Goal: Communication & Community: Answer question/provide support

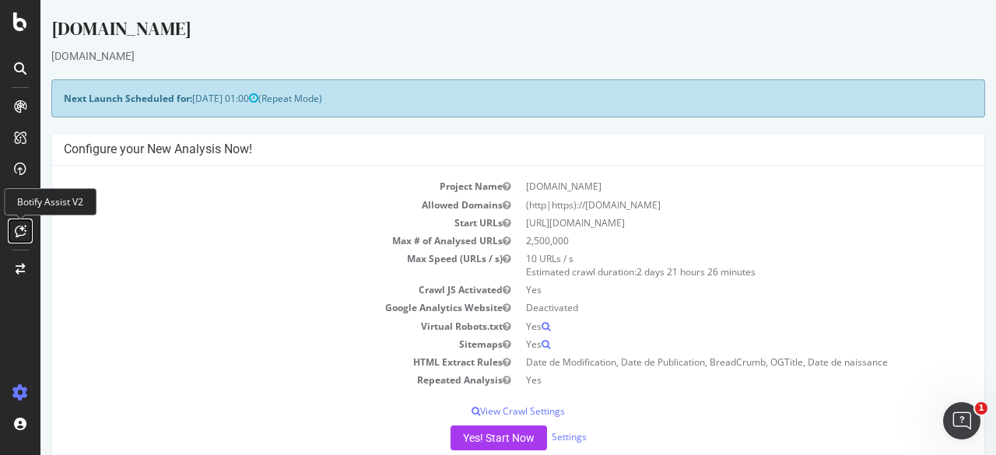
click at [26, 234] on div at bounding box center [20, 231] width 25 height 25
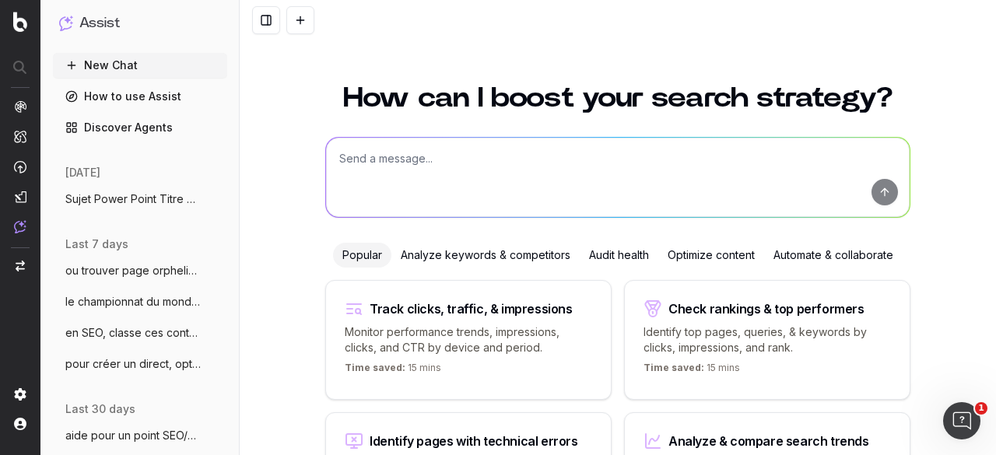
click at [403, 156] on textarea at bounding box center [617, 177] width 583 height 79
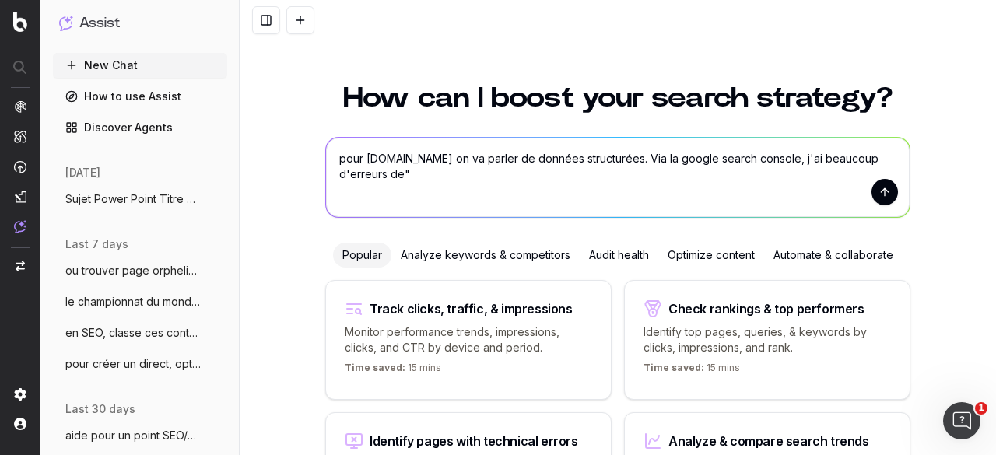
paste textarea "Données structurées impossibles à analyser"
click at [342, 173] on textarea "pour lequipe.fr on va parler de données structurées. Via la google search conso…" at bounding box center [617, 177] width 583 height 79
click at [618, 173] on textarea "pour lequipe.fr on va parler de données structurées. Via la google search conso…" at bounding box center [617, 177] width 583 height 79
paste textarea "Erreur d'analyse : Symboles "," ou "}" manquants"
type textarea "pour [DOMAIN_NAME] on va parler de données structurées. Via la google search co…"
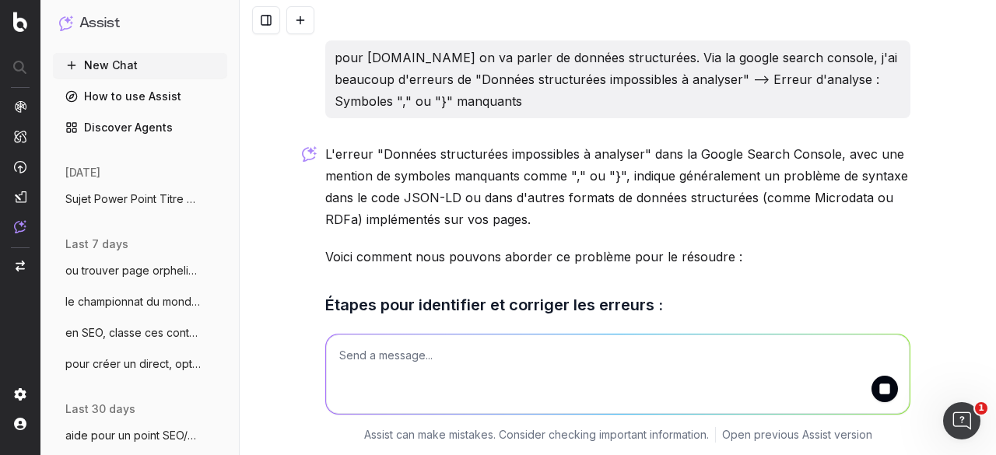
scroll to position [156, 0]
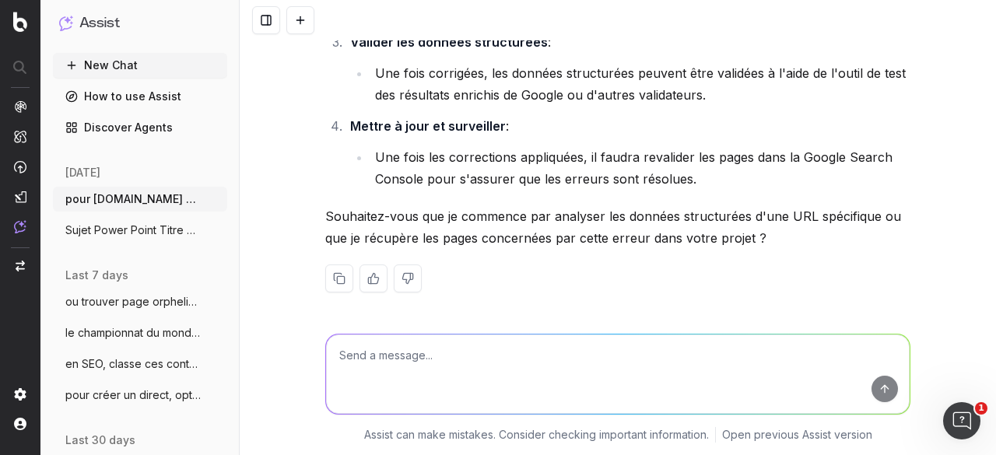
scroll to position [521, 0]
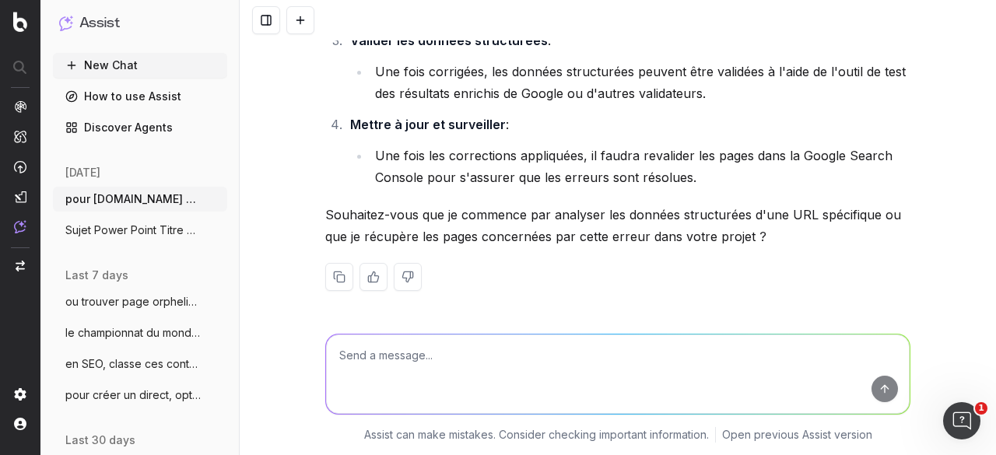
click at [432, 371] on textarea at bounding box center [617, 373] width 583 height 79
click at [460, 352] on textarea "j'ai ça par exemple et ou est l'erreur" at bounding box center [617, 373] width 583 height 79
click at [596, 348] on textarea "j'ai ça par exemple et ou et quelle est l'erreur" at bounding box center [617, 373] width 583 height 79
paste textarea "<!loremip dolo> <sita cons-a-elit-sed="" doei="te" inci-u-labo="%9E%25dolo%09:%…"
type textarea "j'ai ça par exemple et ou et quelle est l'erreur : <!doctype html> <html data-n…"
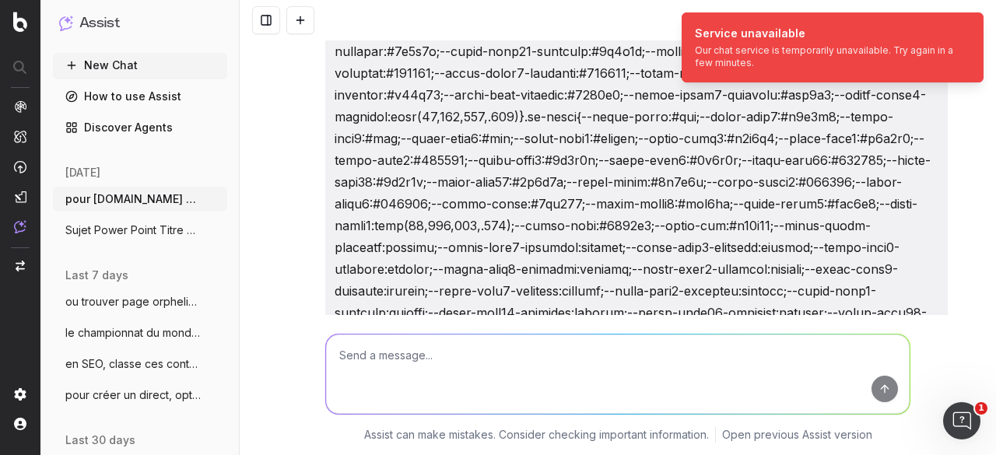
scroll to position [3141, 0]
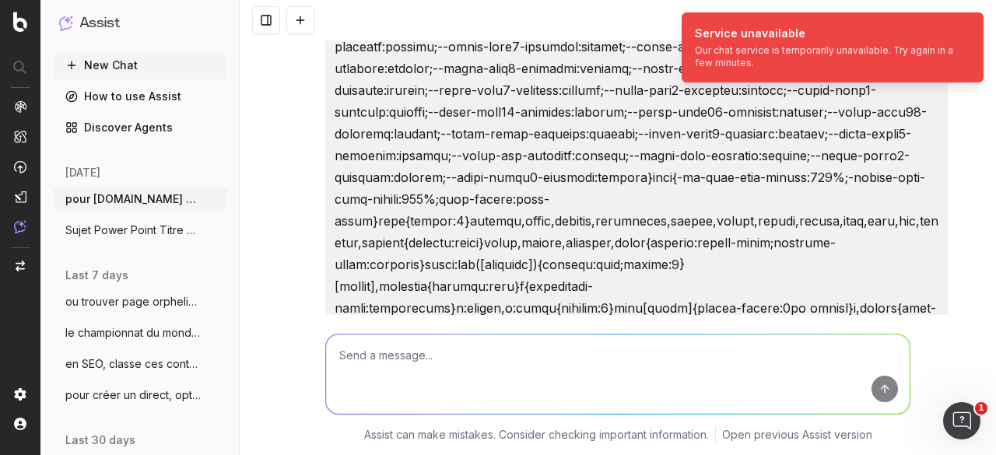
drag, startPoint x: 992, startPoint y: 34, endPoint x: 988, endPoint y: 65, distance: 30.7
click at [988, 65] on ol "Service unavailable Our chat service is temporarily unavailable. Try again in a…" at bounding box center [832, 47] width 327 height 95
drag, startPoint x: 987, startPoint y: 34, endPoint x: 988, endPoint y: 84, distance: 49.8
click at [988, 83] on ol "Service unavailable Our chat service is temporarily unavailable. Try again in a…" at bounding box center [832, 47] width 327 height 95
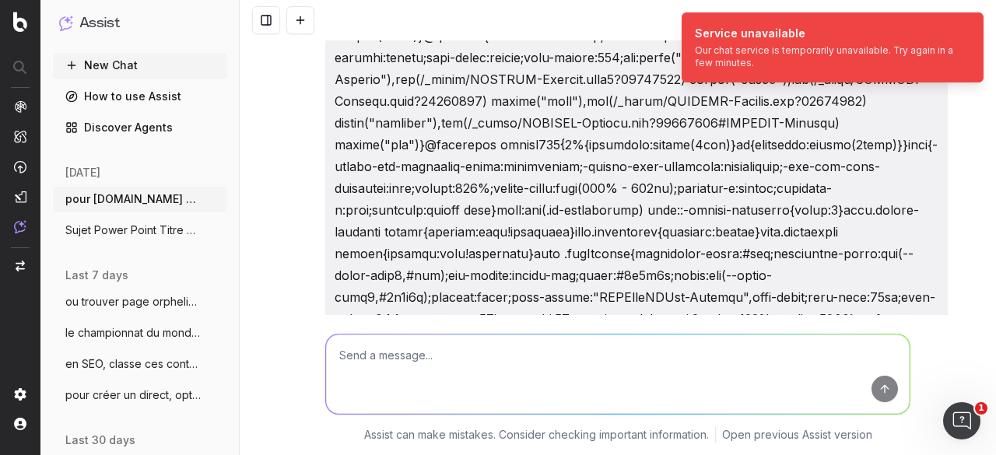
scroll to position [4774, 0]
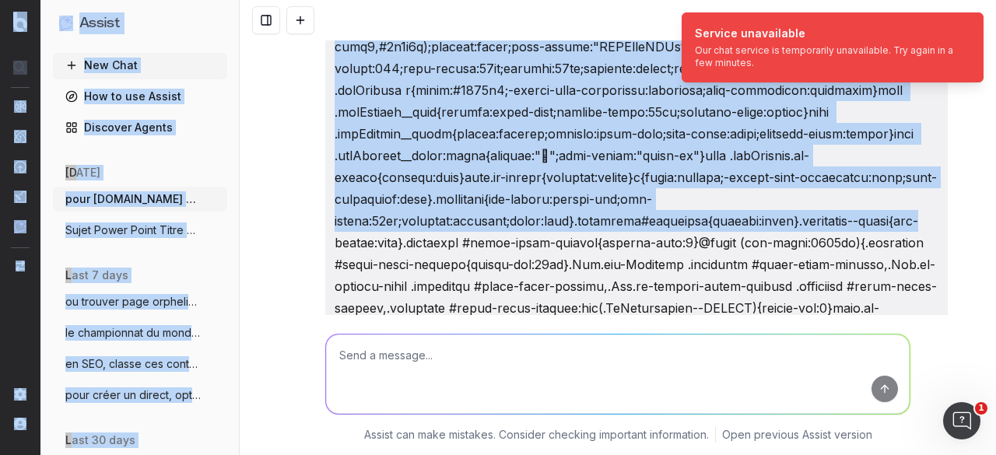
drag, startPoint x: 989, startPoint y: 43, endPoint x: 884, endPoint y: 170, distance: 165.7
click at [958, 157] on body "Service unavailable Our chat service is temporarily unavailable. Try again in a…" at bounding box center [498, 227] width 996 height 455
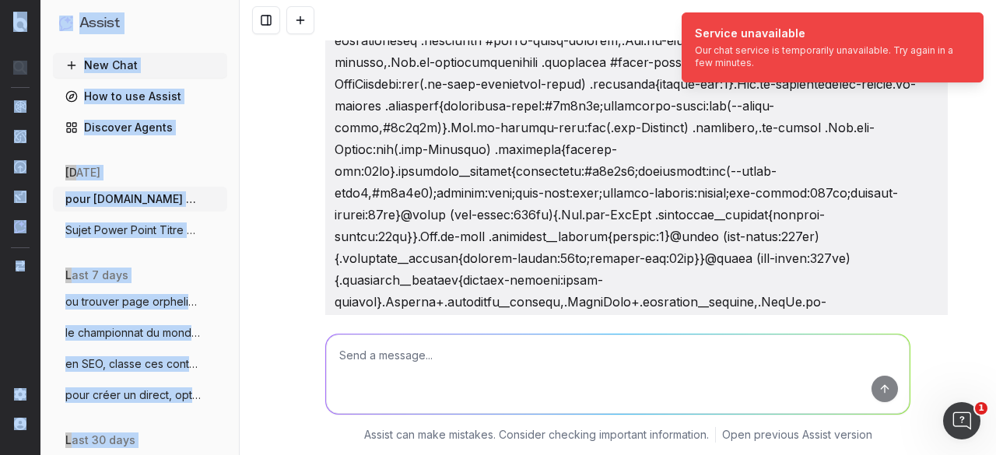
scroll to position [5241, 0]
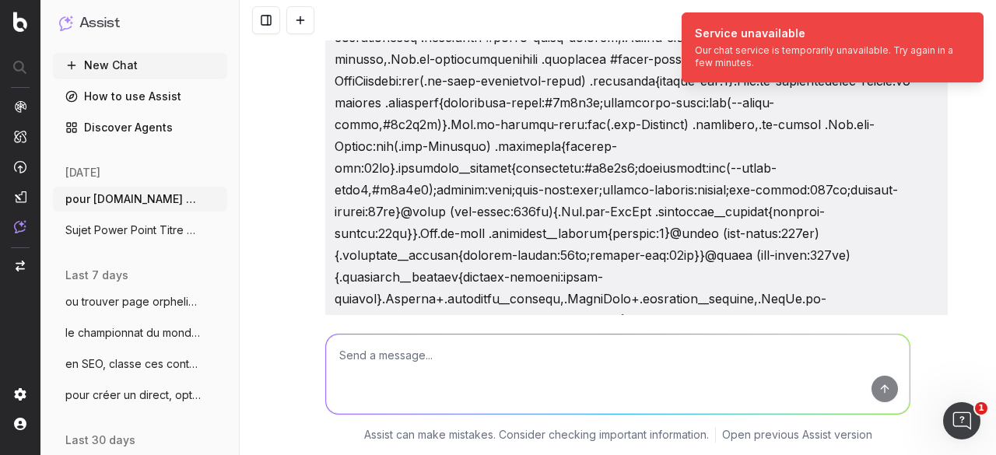
click at [968, 21] on icon "Notifications (F8)" at bounding box center [970, 25] width 12 height 12
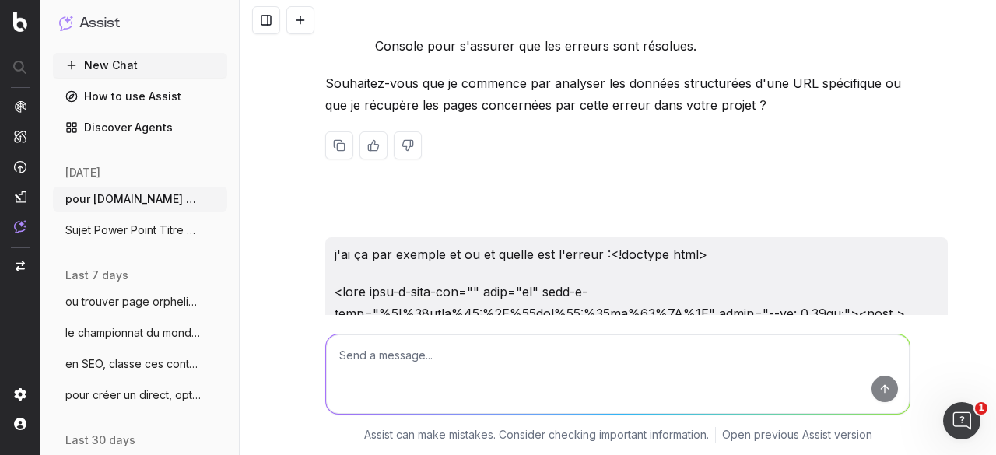
scroll to position [652, 0]
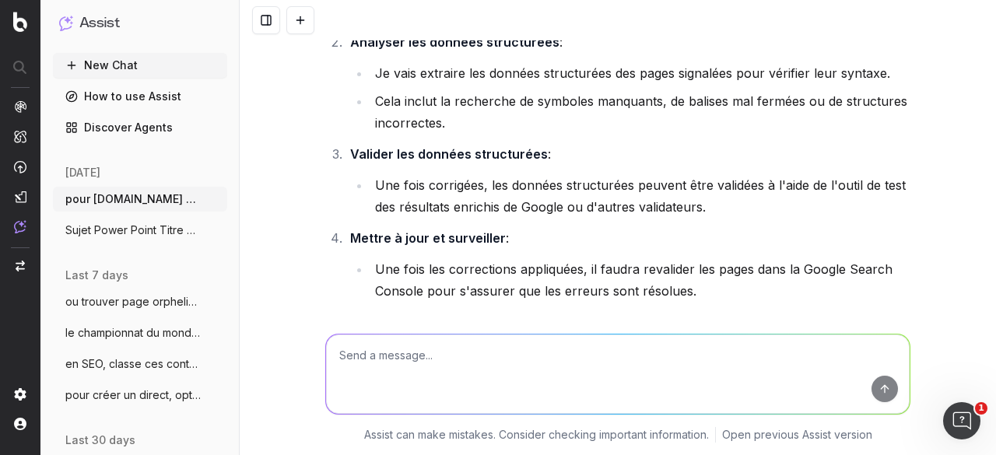
scroll to position [521, 0]
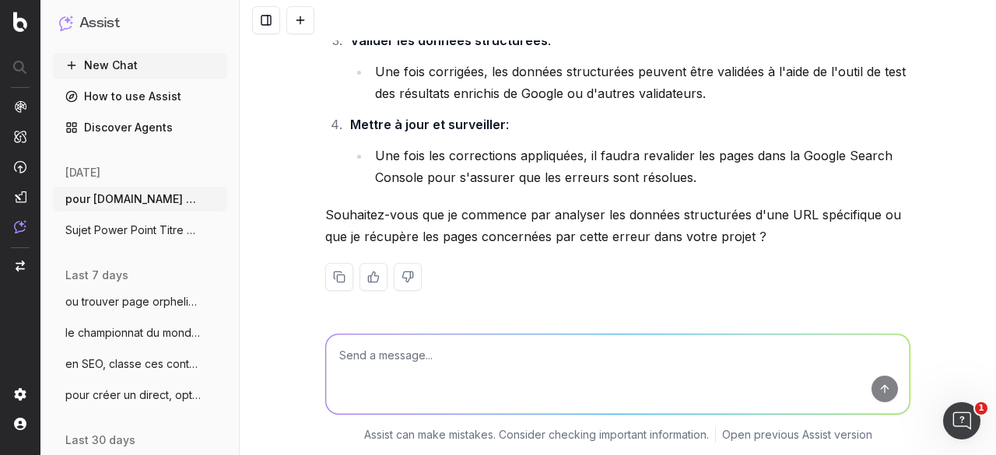
click at [459, 359] on textarea at bounding box center [617, 373] width 583 height 79
paste textarea "<!loremip dolo> <sita cons-a-elit-sed="" doei="te" inci-u-labo="%9E%25dolo%09:%…"
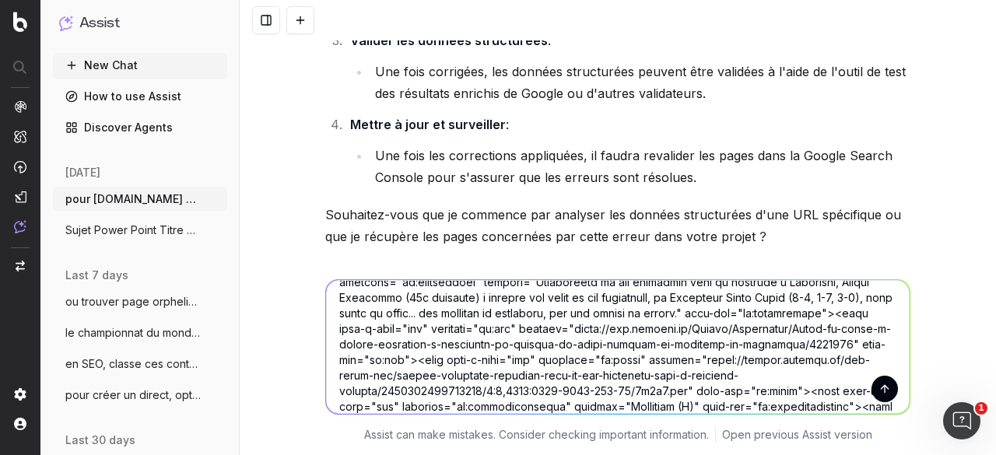
scroll to position [0, 0]
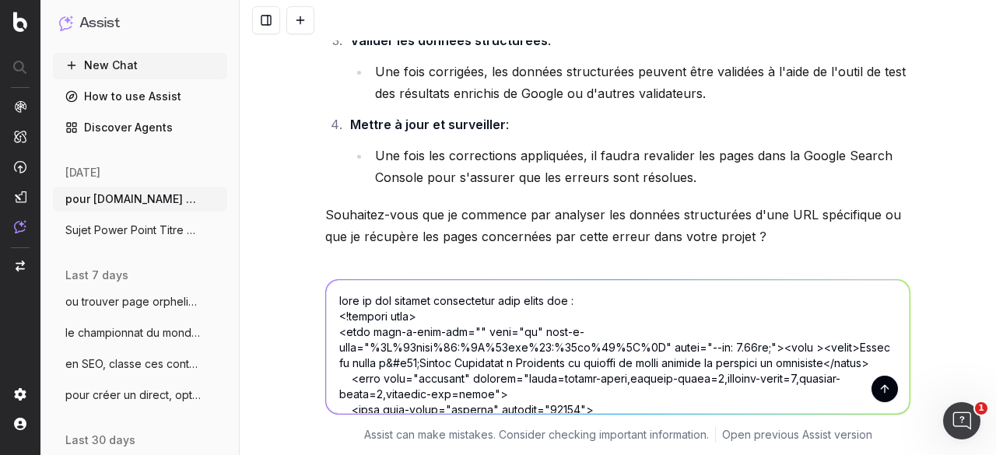
click at [586, 306] on textarea at bounding box center [617, 347] width 583 height 134
paste textarea "[URL][DOMAIN_NAME][PERSON_NAME]"
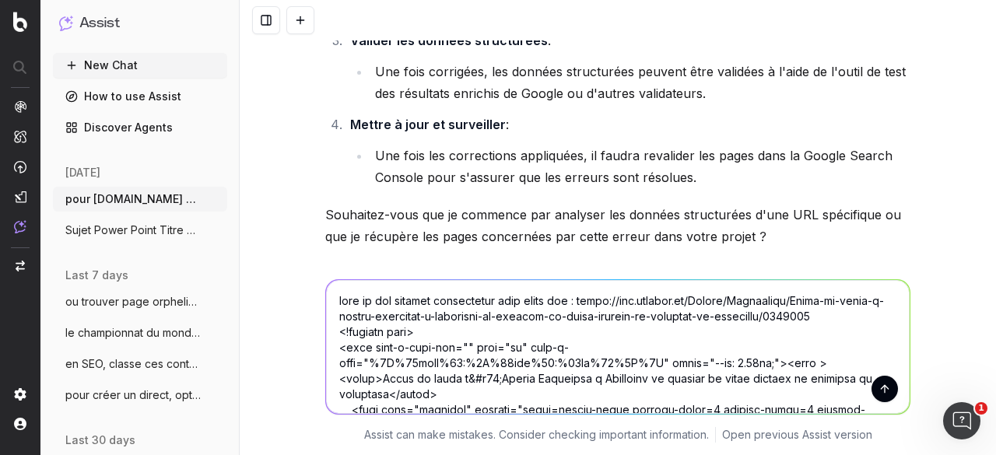
type textarea "lore ip dol sitamet consectetur adip elits doe : tempo://inc.utlabor.et/Dolore/…"
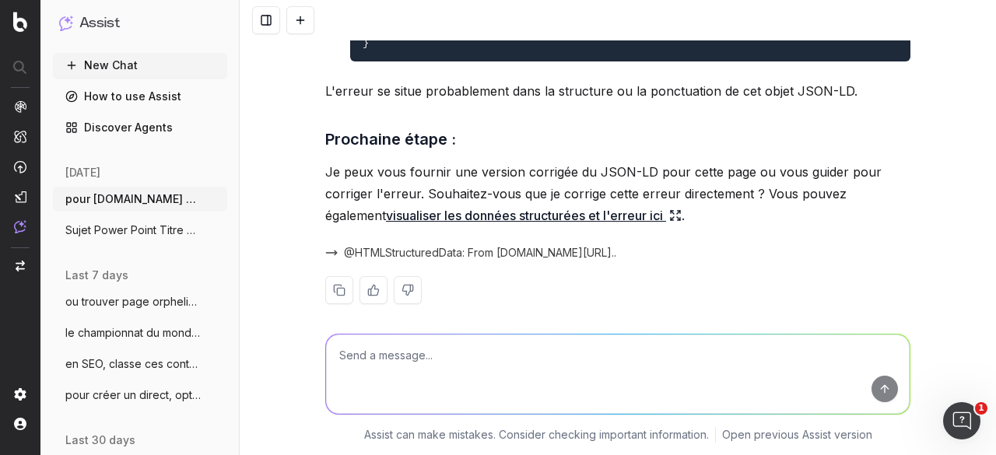
scroll to position [3508, 0]
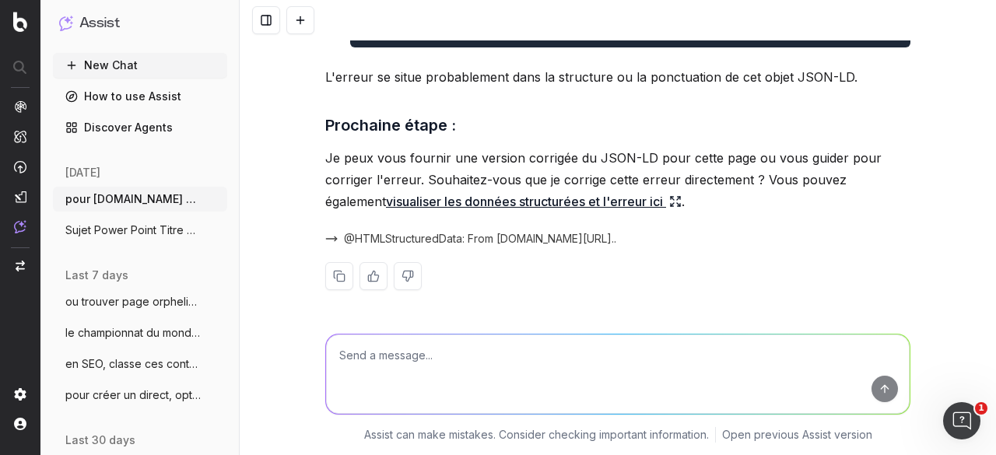
click at [408, 205] on link "visualiser les données structurées et l'erreur ici" at bounding box center [534, 202] width 296 height 22
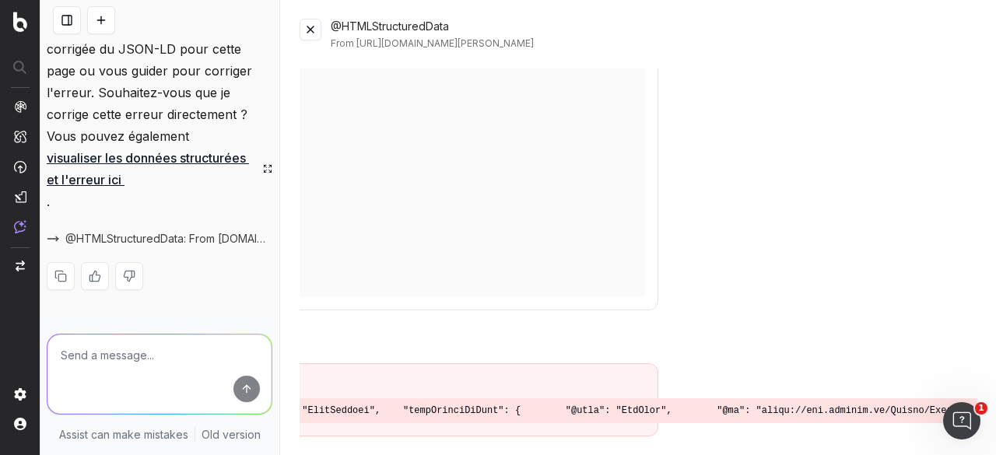
scroll to position [305, 0]
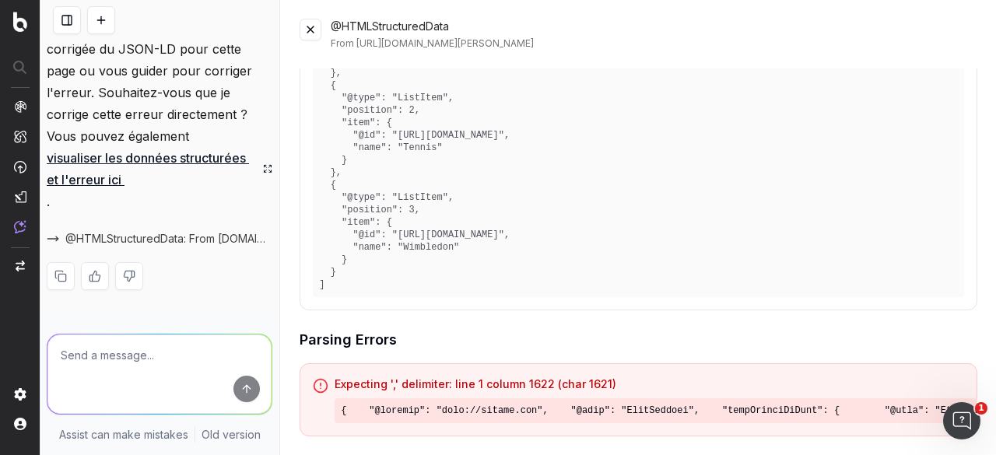
click at [312, 33] on button at bounding box center [310, 30] width 22 height 22
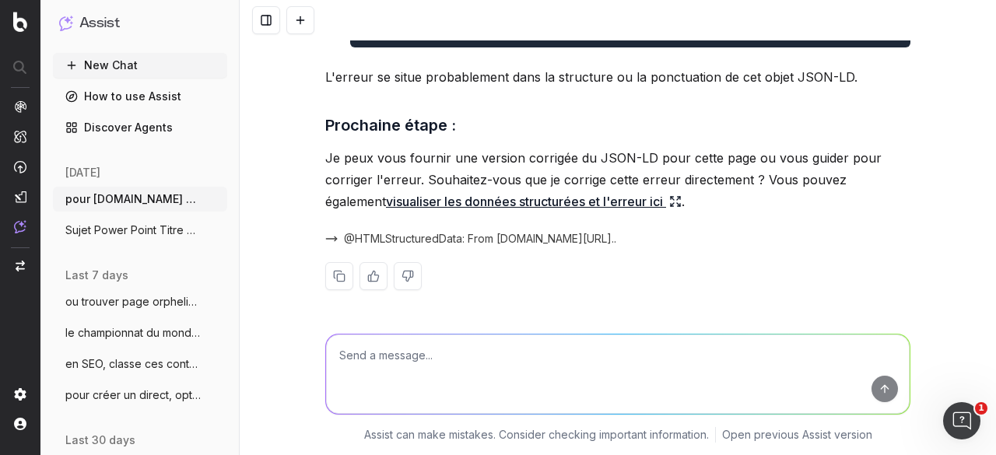
scroll to position [3508, 0]
click at [369, 358] on textarea at bounding box center [617, 373] width 583 height 79
type textarea "et donc ou est l'erreur précisément"
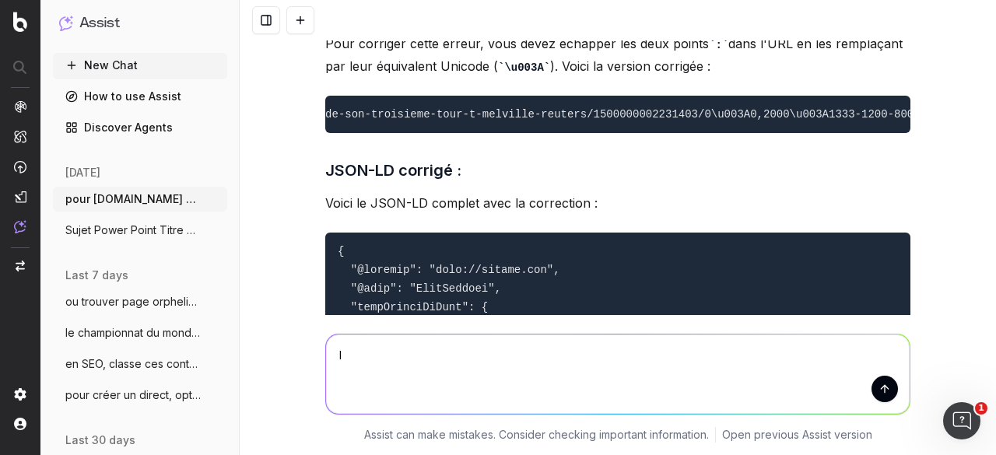
scroll to position [4953, 0]
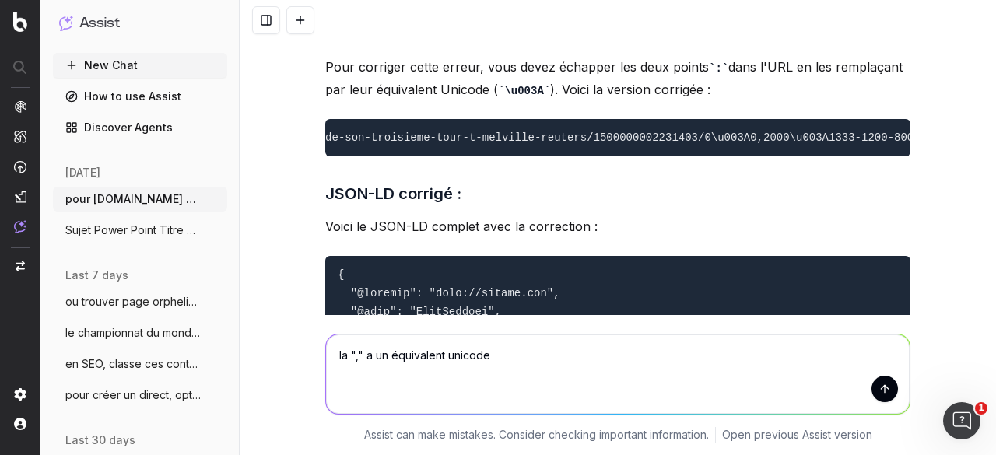
type textarea "la "," a un équivalent unicode ?"
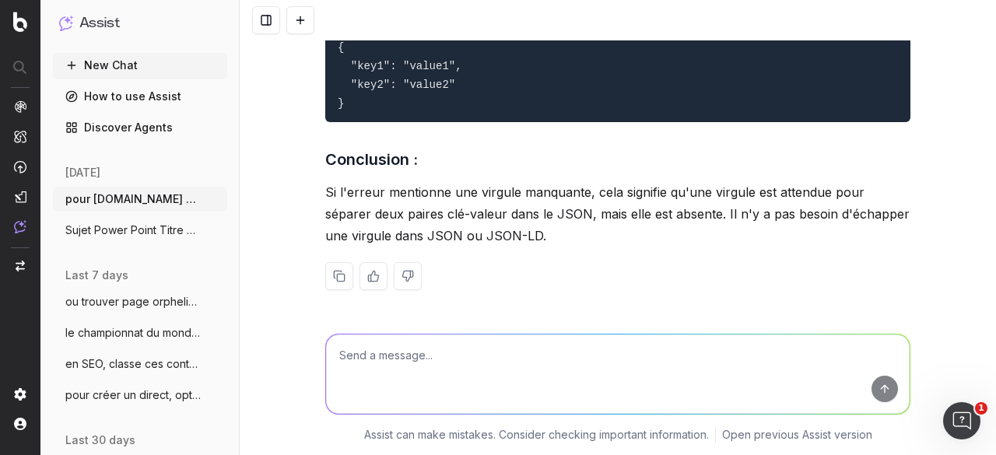
scroll to position [6266, 0]
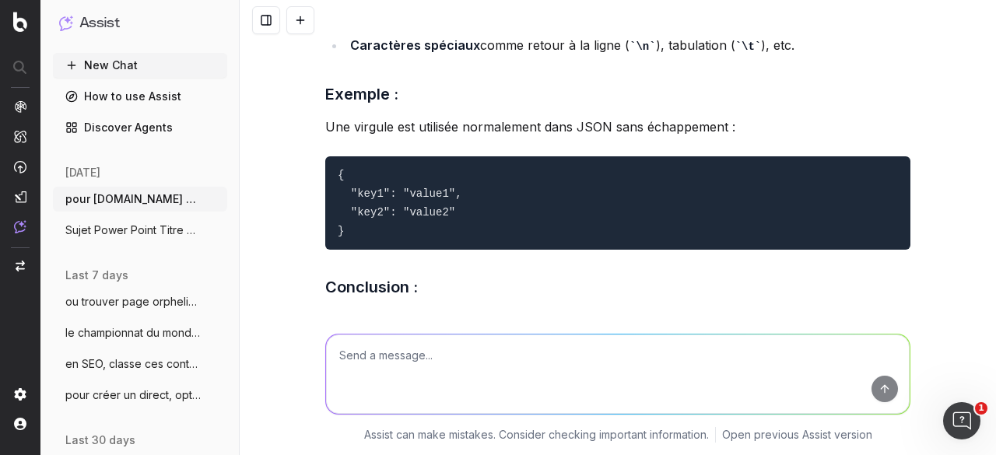
click at [432, 351] on textarea at bounding box center [617, 373] width 583 height 79
paste textarea ""V" avec la plante du pied. Objectif : améliorer le contrôle rapproché et la vi…"
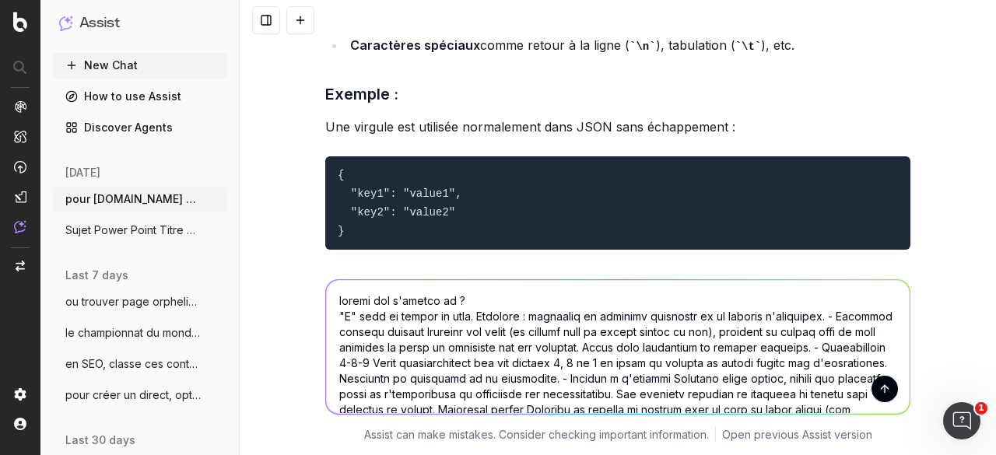
scroll to position [0, 0]
click at [456, 303] on textarea at bounding box center [617, 347] width 583 height 134
paste textarea "Erreur d'analyse : Symboles "," ou "}" manquants"
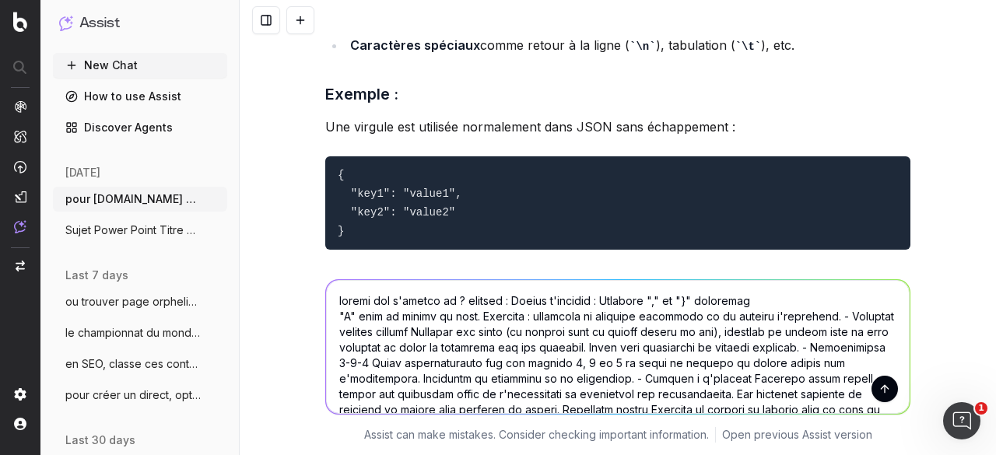
type textarea "quelle est l'erreur là ? lesujet : Erreur d'analyse : Symboles "," ou "}" manqu…"
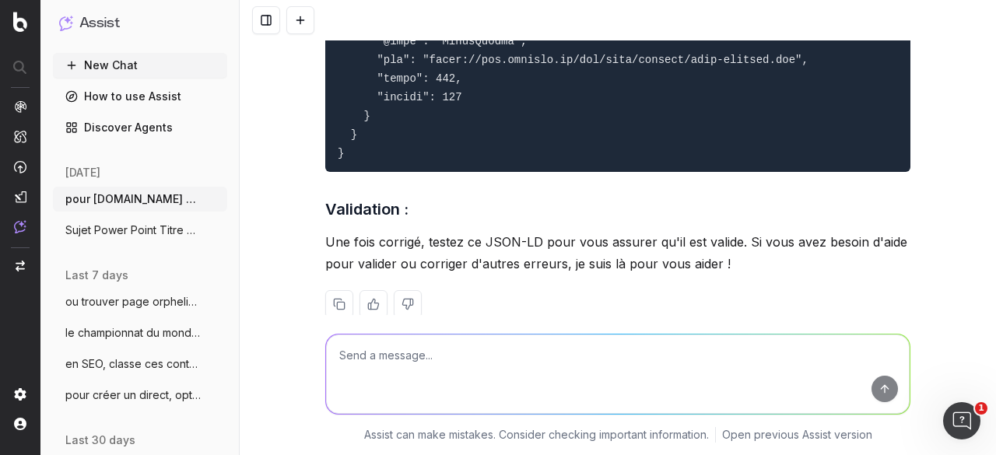
scroll to position [9968, 0]
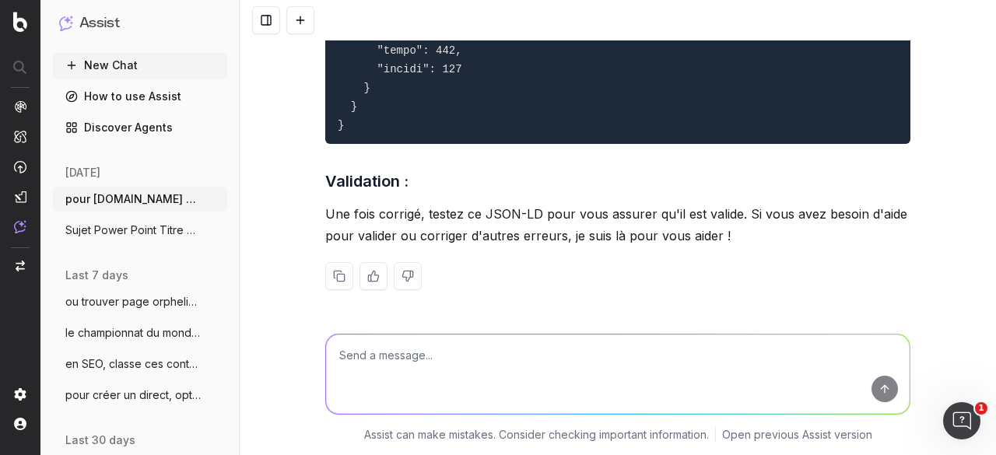
click at [462, 376] on textarea at bounding box center [617, 373] width 583 height 79
paste textarea "Il faut juste qu'elle "switche" mentalement. » À en croire Laurent Bonadei, le …"
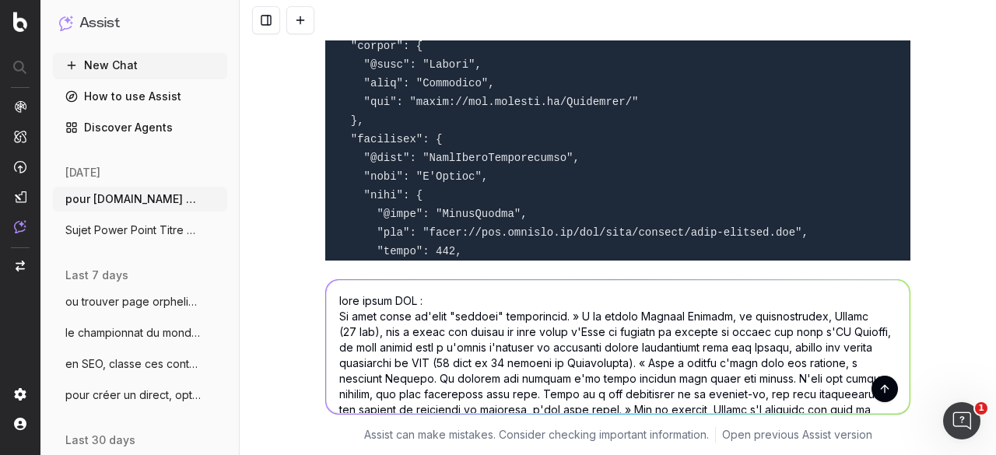
scroll to position [9579, 0]
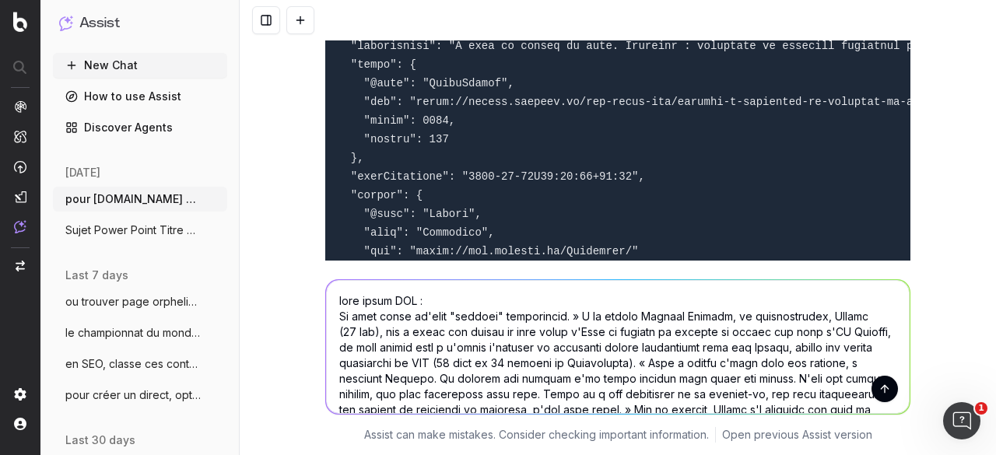
click at [486, 295] on textarea at bounding box center [617, 347] width 583 height 134
paste textarea "[URL][DOMAIN_NAME][PERSON_NAME]"
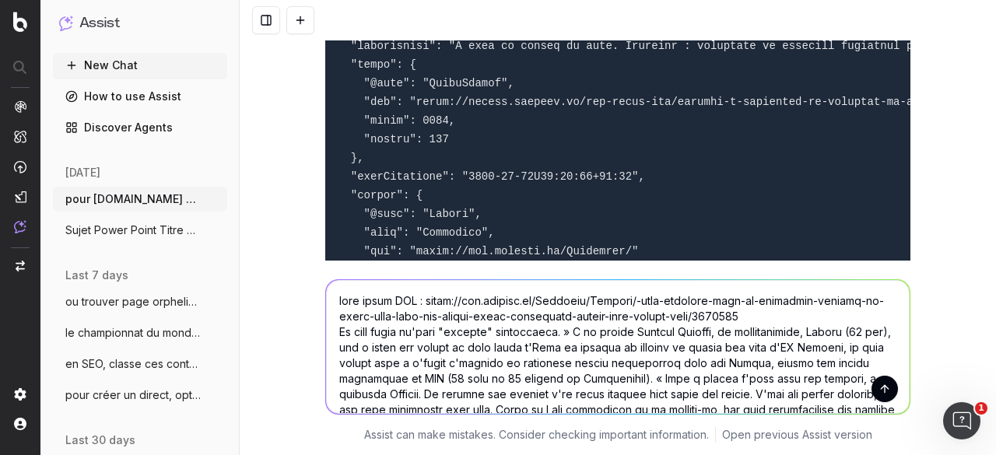
type textarea "pour cette URL : https://www.lequipe.fr/Football/Article/-elle-aimerait-etre-la…"
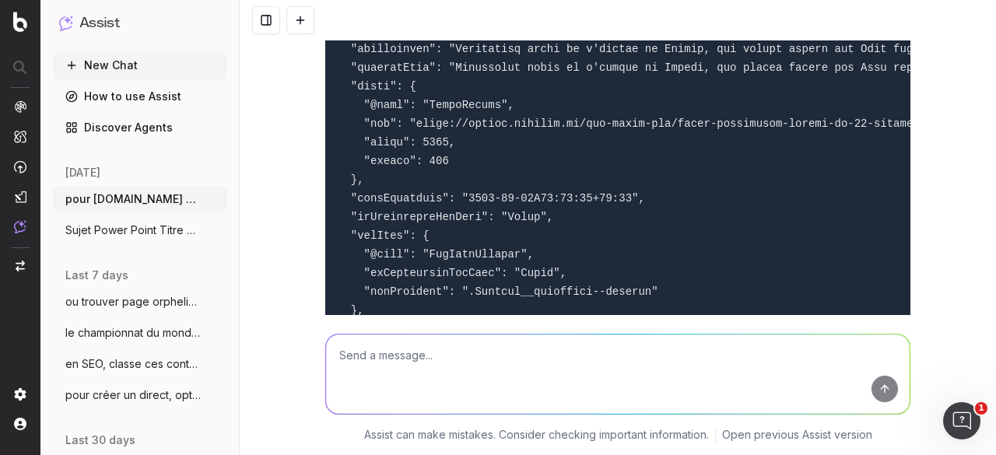
scroll to position [12098, 0]
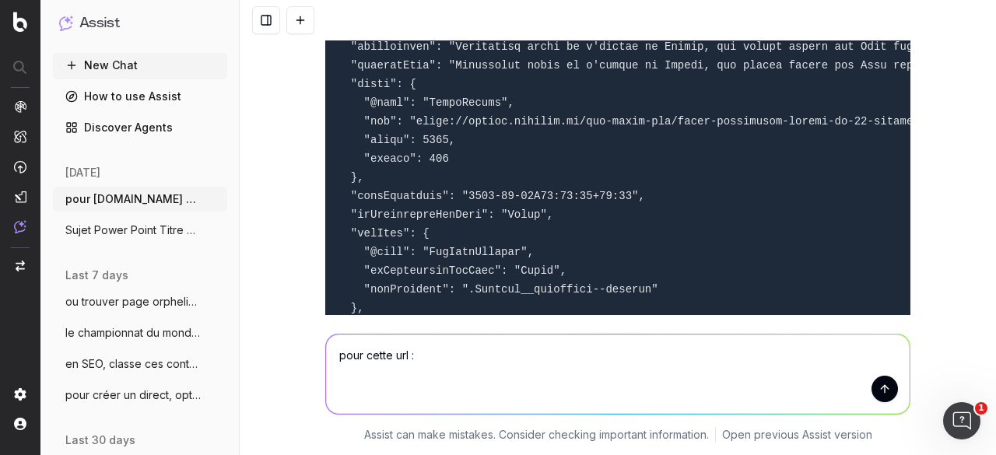
paste textarea "[URL][DOMAIN_NAME]"
paste textarea "On a eu Nico Dewalque (défenseur central, 33 sélections), Léon Semmeling (ailie…"
type textarea "pour cette url : https://www.lequipe.fr/Cyclisme-sur-route/Article/Luc-dardenne…"
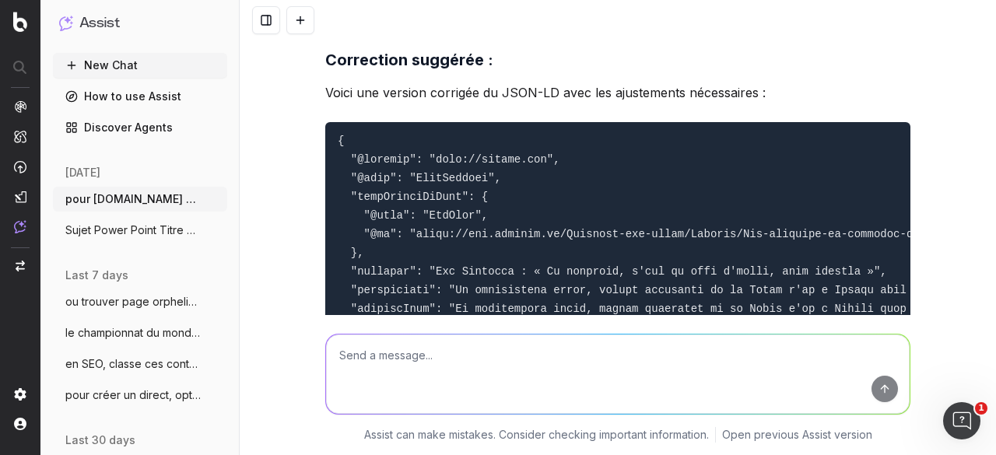
scroll to position [16704, 0]
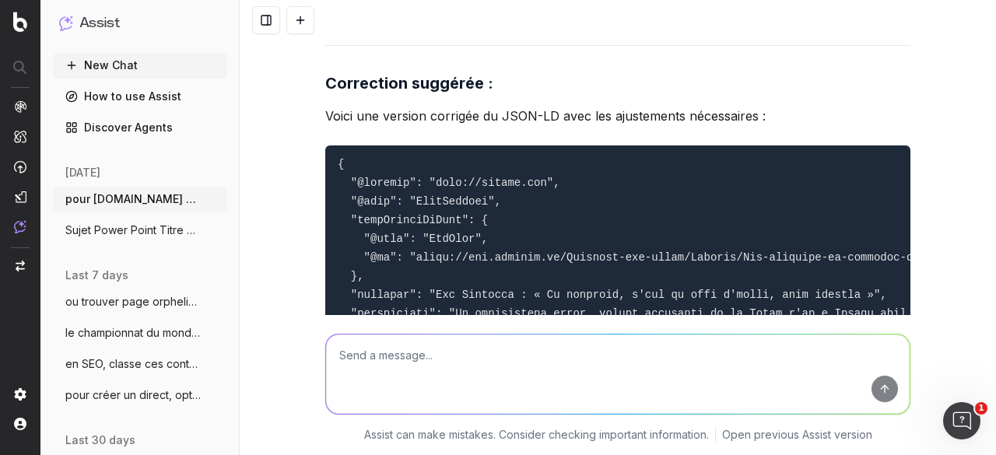
click at [420, 356] on textarea at bounding box center [617, 373] width 583 height 79
paste textarea "l'établissement dans un communiqué. Pour cette raison, il est actuellement assi…"
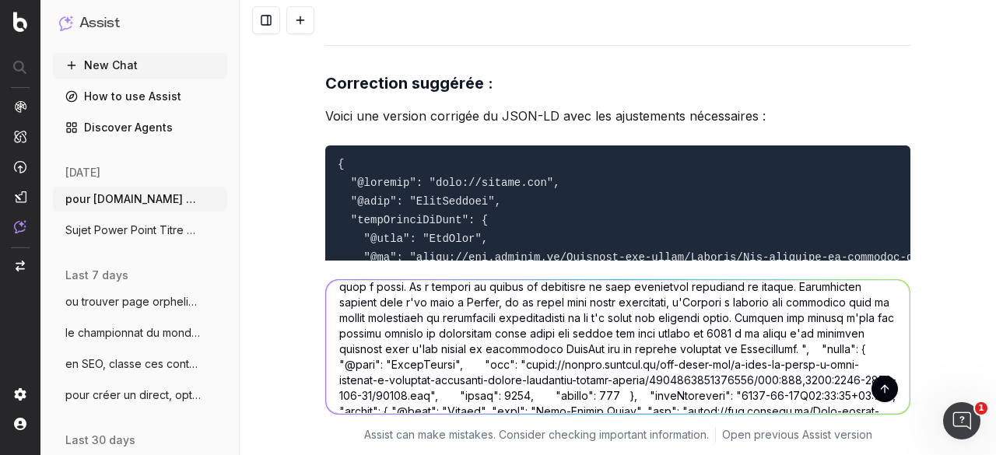
scroll to position [0, 0]
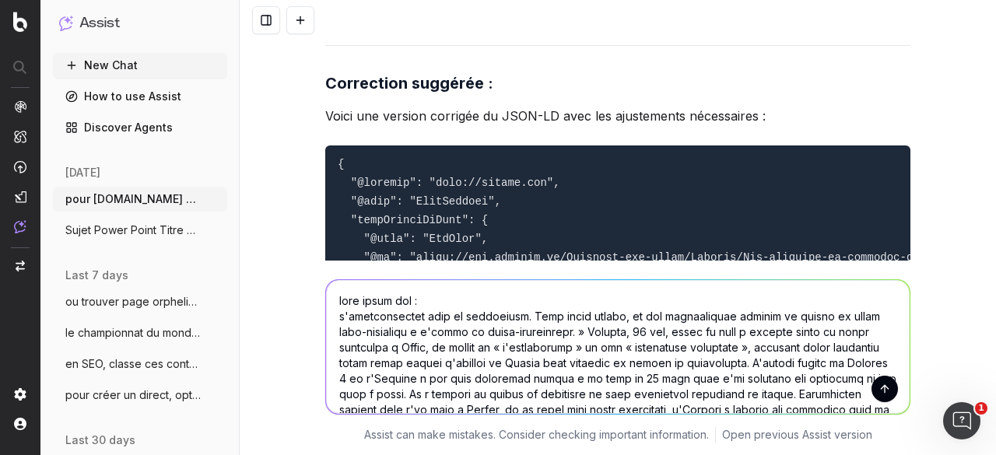
click at [432, 307] on textarea at bounding box center [617, 347] width 583 height 134
paste textarea "[URL][DOMAIN_NAME]"
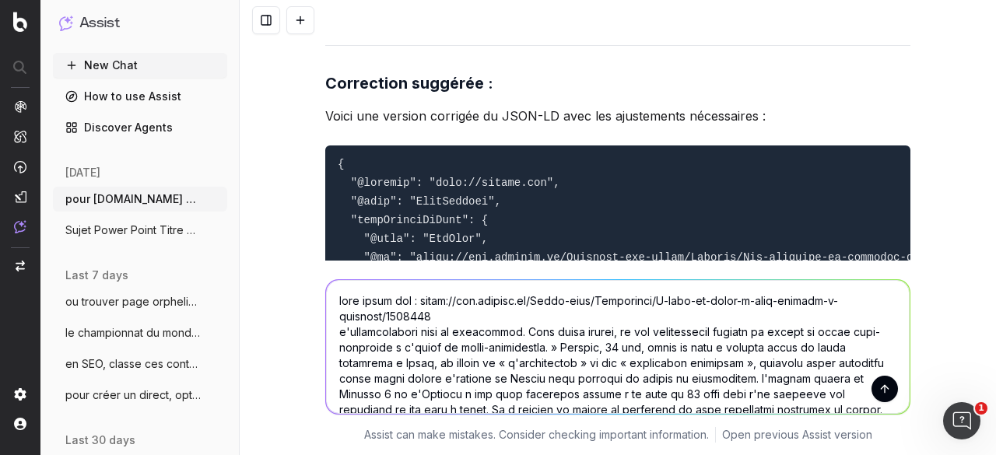
type textarea "pour cette url : https://www.lequipe.fr/Sport-auto/Actualites/L-etat-de-sante-d…"
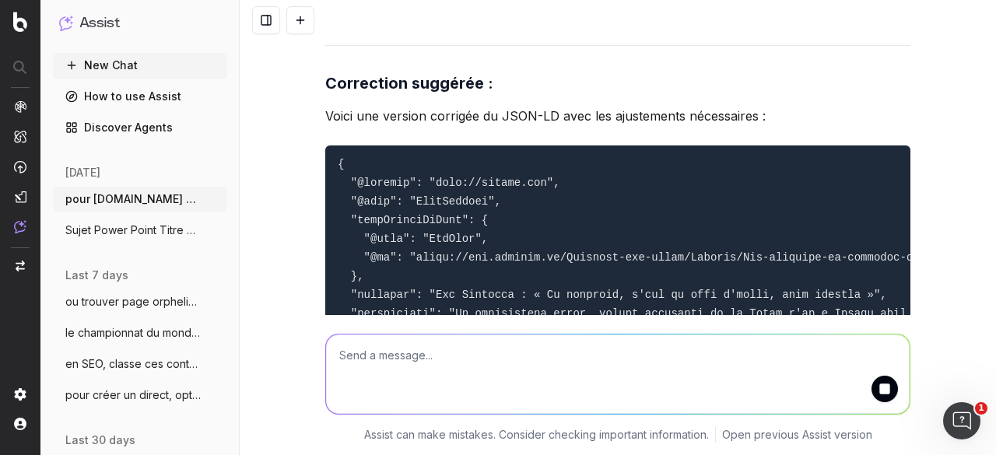
click at [301, 346] on div "Assist can make mistakes. Consider checking important information. Open previou…" at bounding box center [618, 385] width 756 height 140
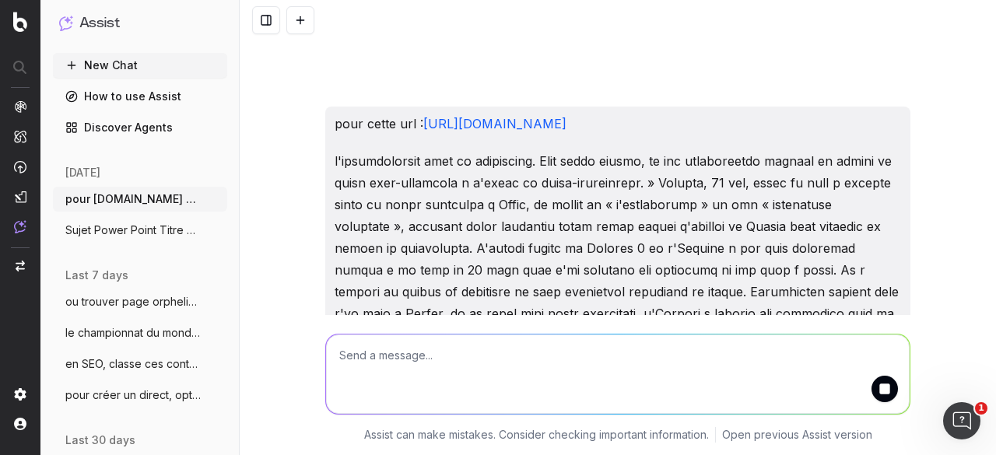
scroll to position [18259, 0]
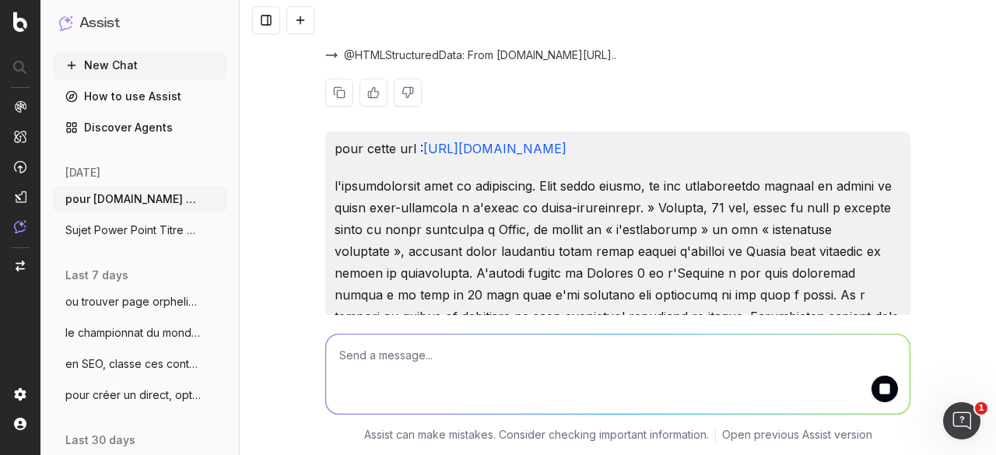
drag, startPoint x: 343, startPoint y: 137, endPoint x: 510, endPoint y: 139, distance: 167.2
drag, startPoint x: 341, startPoint y: 138, endPoint x: 597, endPoint y: 136, distance: 256.7
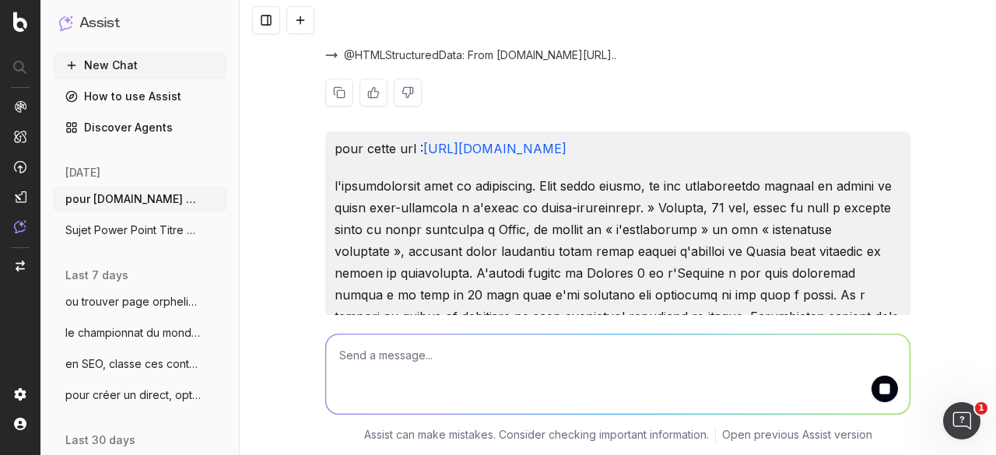
copy strong "Échappement des guillemets dans le texte"
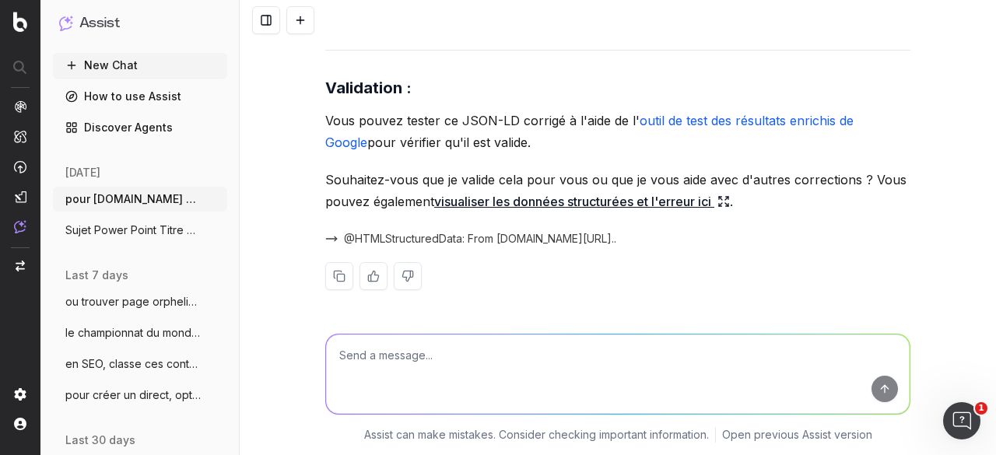
scroll to position [21296, 0]
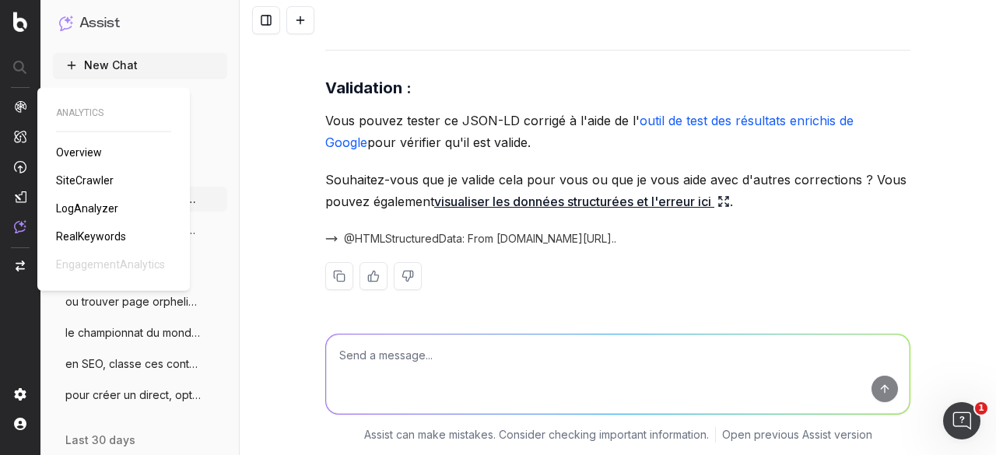
click at [20, 103] on img at bounding box center [20, 106] width 12 height 12
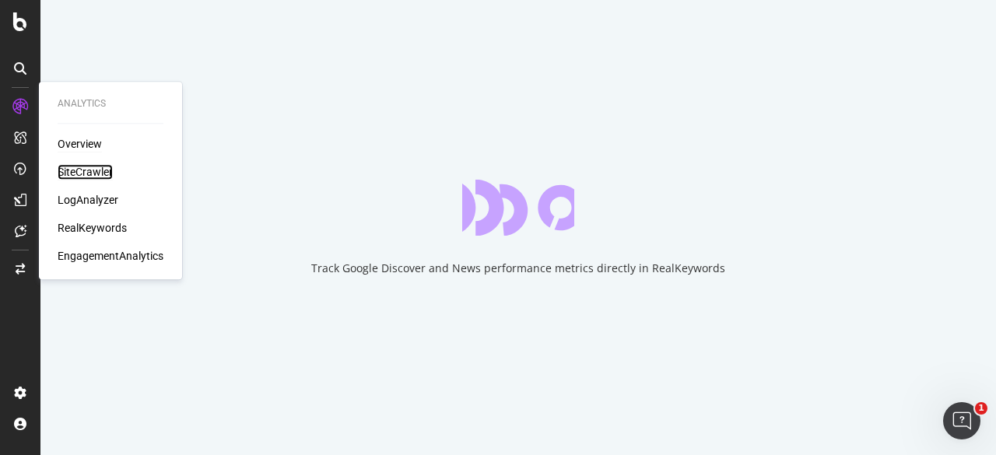
click at [72, 174] on div "SiteCrawler" at bounding box center [85, 172] width 55 height 16
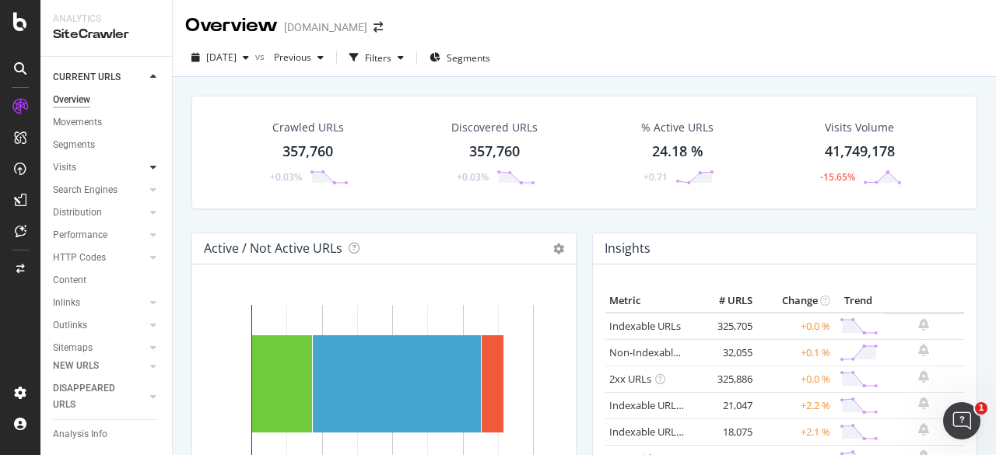
click at [150, 166] on icon at bounding box center [153, 167] width 6 height 9
click at [145, 209] on div at bounding box center [153, 213] width 16 height 16
click at [86, 301] on div "Orphans Explorer" at bounding box center [96, 303] width 72 height 16
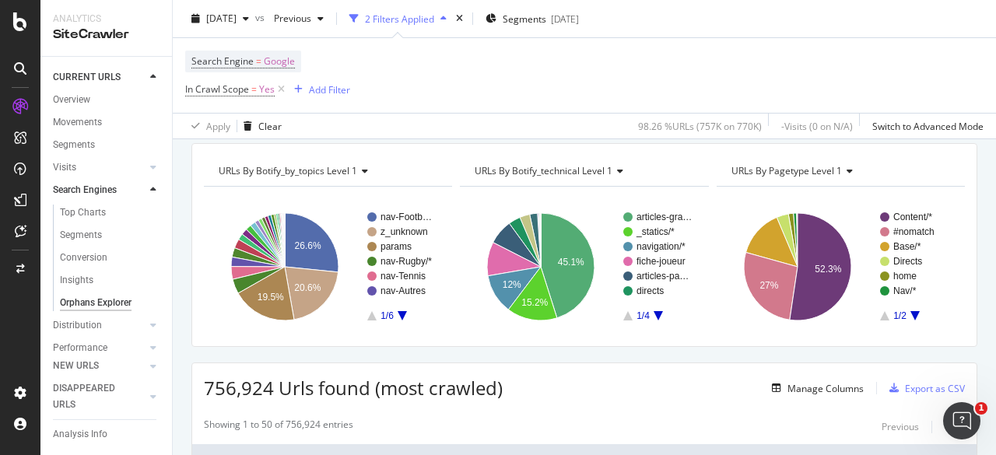
scroll to position [78, 0]
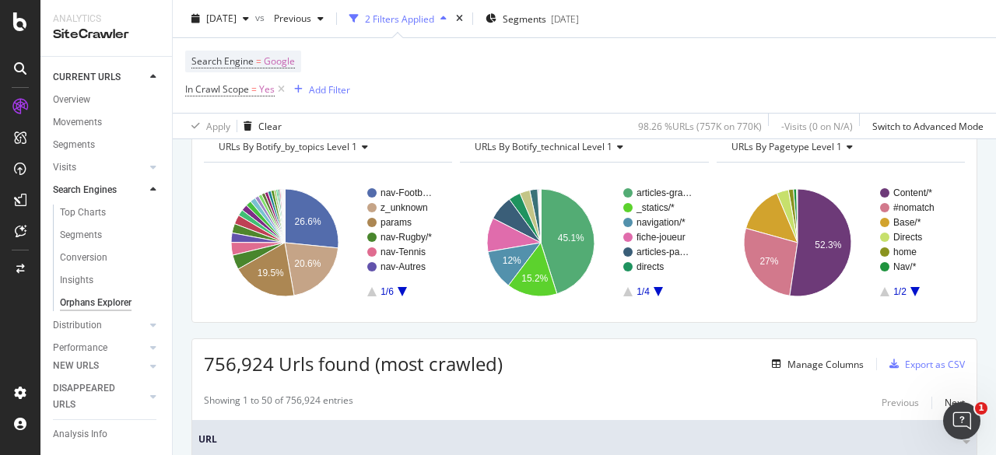
click at [19, 65] on icon at bounding box center [20, 68] width 12 height 12
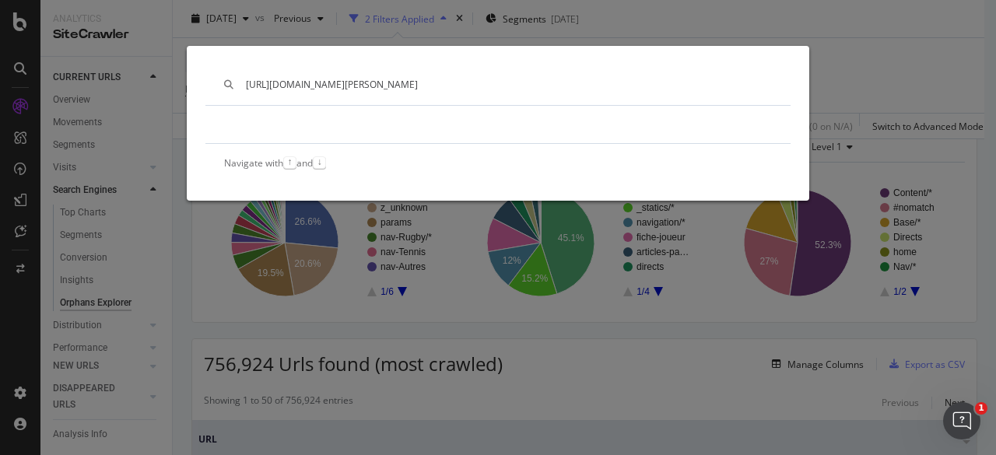
type input "https://www.lequipe.fr/fiche/salim-sdiri/14598"
click at [824, 54] on div "https://www.lequipe.fr/fiche/salim-sdiri/14598 Navigate with ↑ and ↓" at bounding box center [498, 227] width 996 height 455
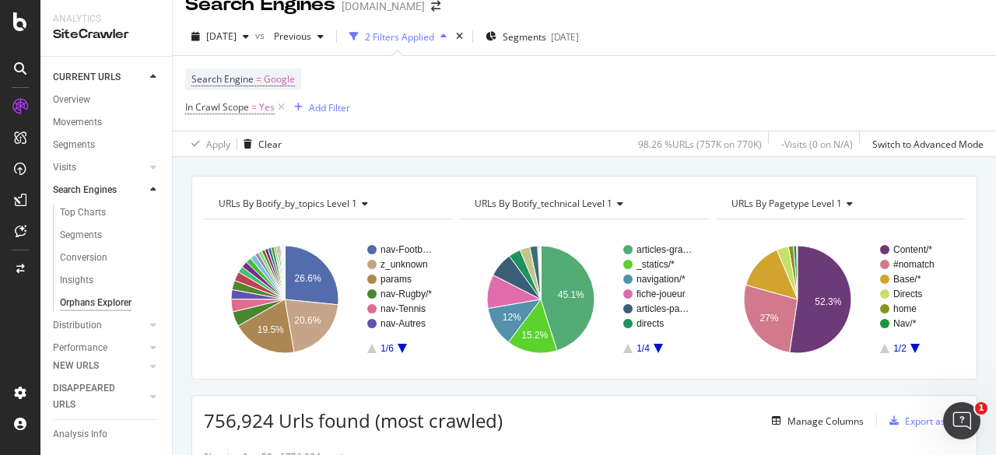
scroll to position [0, 0]
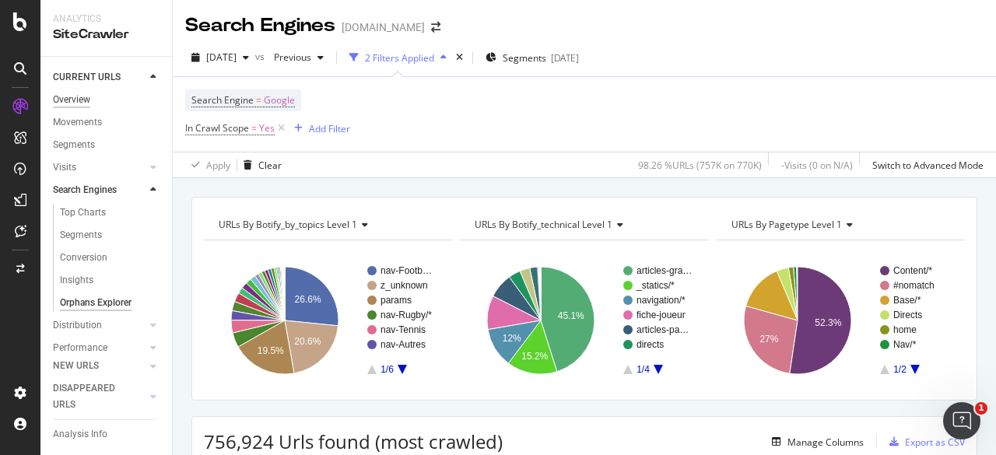
click at [74, 106] on div "Overview" at bounding box center [71, 100] width 37 height 16
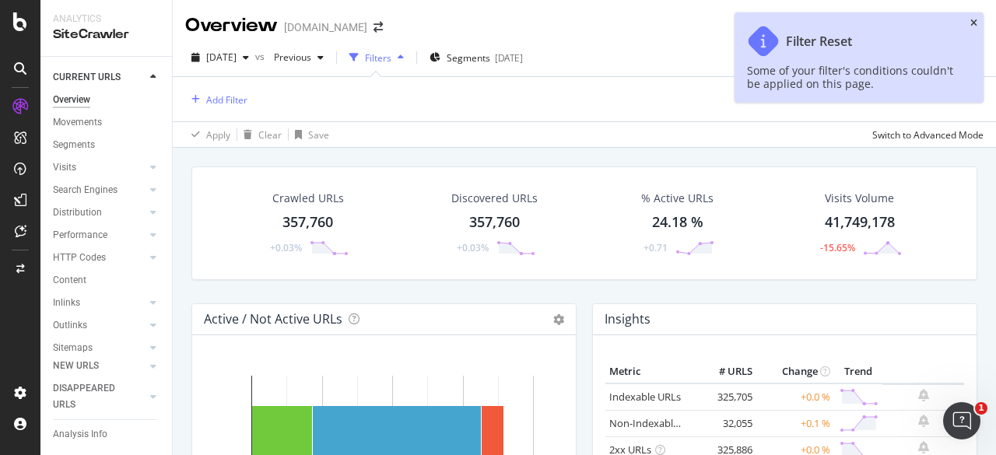
click at [972, 24] on icon "close toast" at bounding box center [973, 23] width 7 height 9
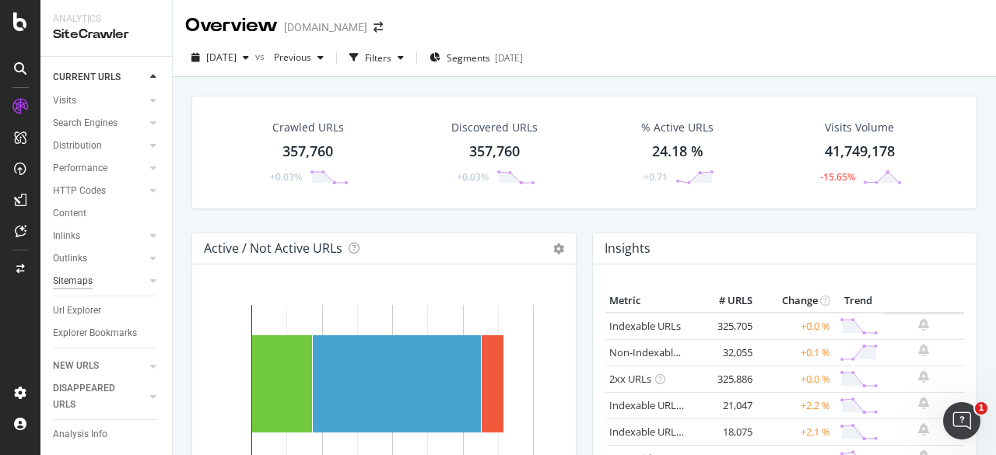
scroll to position [82, 0]
click at [84, 303] on div "Url Explorer" at bounding box center [77, 311] width 48 height 16
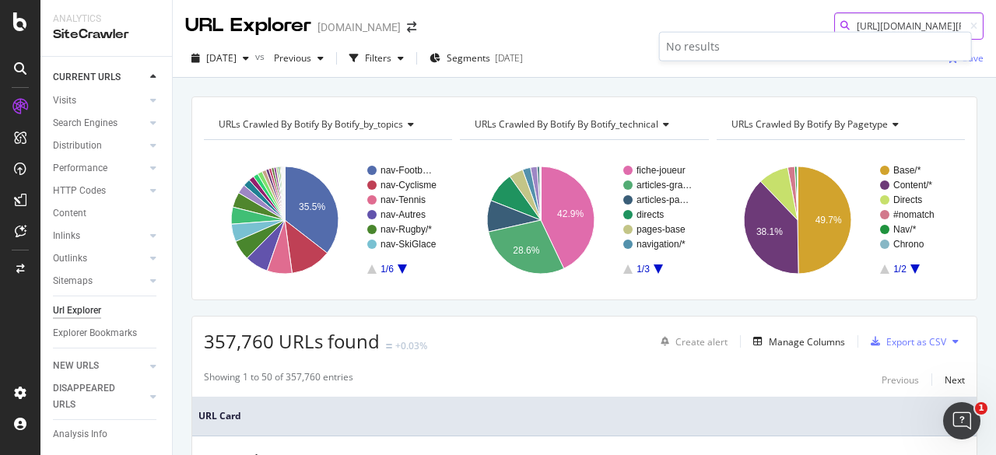
click at [871, 26] on input "https://www.lequipe.fr/fiche/salim-sdiri/14598" at bounding box center [908, 25] width 149 height 27
paste input "beta.lequipe.fr/Athletisme/AthletismeFicheAthlete3000000000012718.html"
type input "https://beta.lequipe.fr/Athletisme/AthletismeFicheAthlete3000000000012718.html"
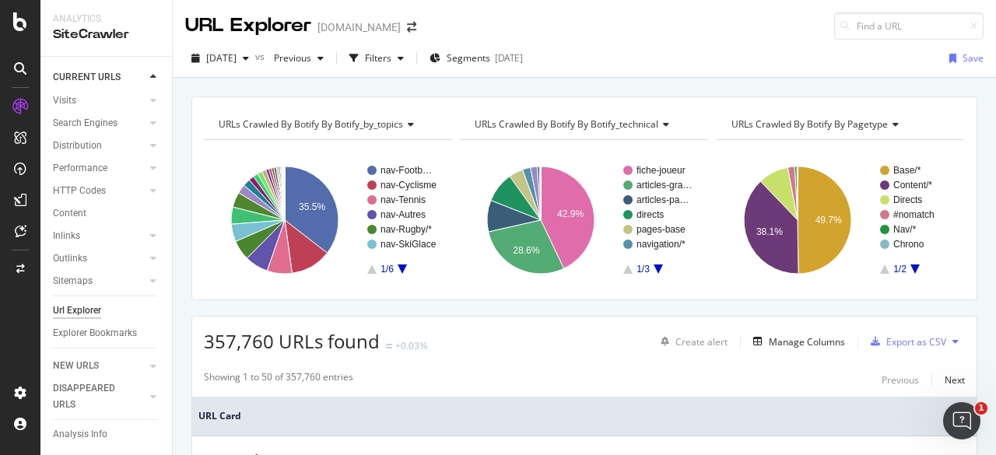
click at [758, 28] on div "URL Explorer LEQUIPE.FR" at bounding box center [584, 20] width 823 height 40
click at [12, 232] on div at bounding box center [20, 231] width 25 height 25
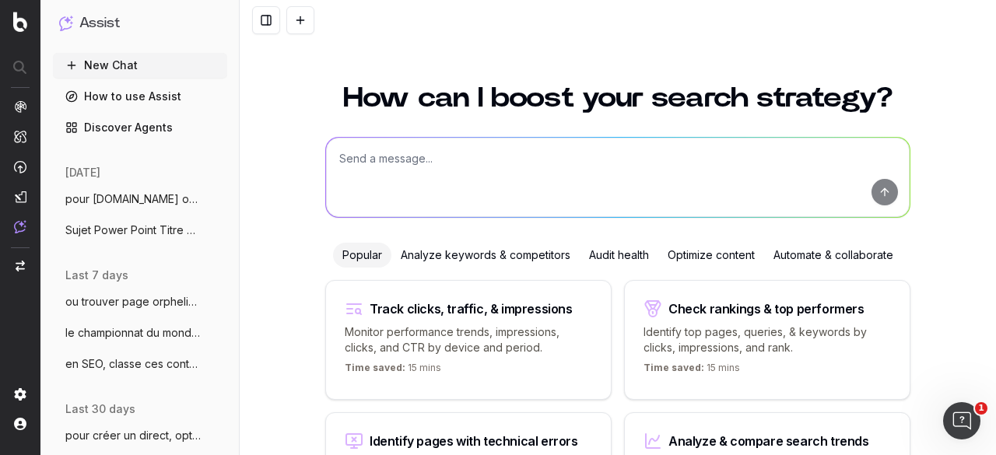
click at [450, 190] on textarea at bounding box center [617, 177] width 583 height 79
paste textarea "[URL][DOMAIN_NAME]"
type textarea "peux tu regarder les liens entrants, sortants, 301... de cette url : [URL][DOMA…"
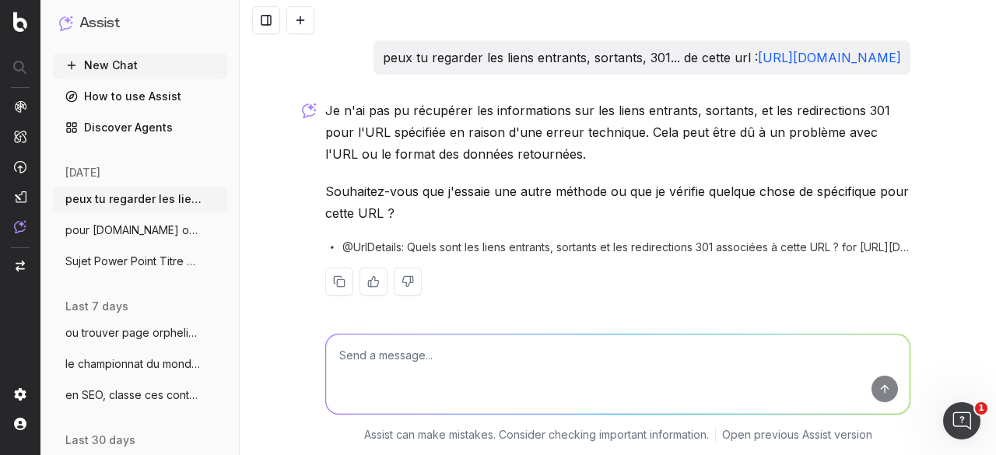
click at [307, 341] on div "Assist can make mistakes. Consider checking important information. Open previou…" at bounding box center [618, 385] width 756 height 140
click at [110, 61] on button "New Chat" at bounding box center [140, 65] width 174 height 25
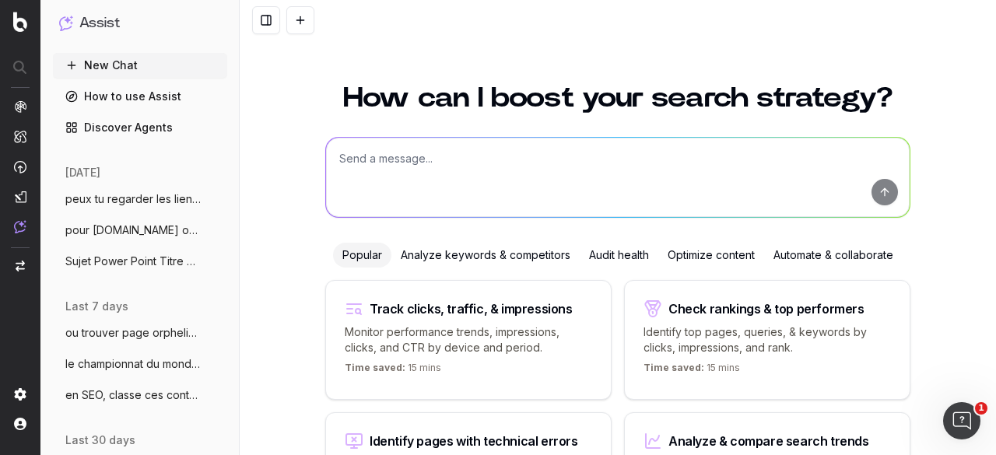
click at [396, 159] on textarea at bounding box center [617, 177] width 583 height 79
click at [392, 159] on textarea at bounding box center [617, 177] width 583 height 79
type textarea "o"
paste textarea "[URL][DOMAIN_NAME]"
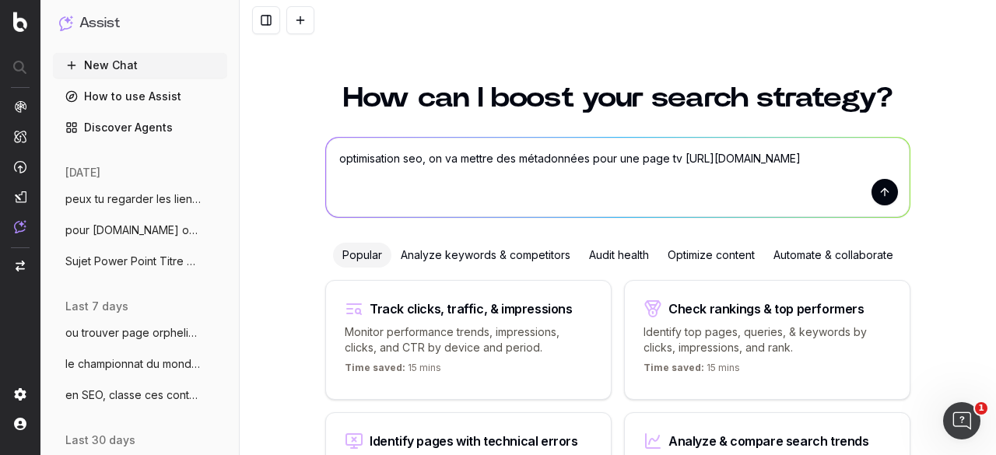
click at [678, 156] on textarea "optimisation seo, on va mettre des métadonnées pour une page tv [URL][DOMAIN_NA…" at bounding box center [617, 177] width 583 height 79
click at [622, 159] on textarea "optimisation seo, on va mettre des métadonnées pour une page tv [URL][DOMAIN_NA…" at bounding box center [617, 177] width 583 height 79
click at [884, 155] on textarea "optimisation seo, on va mettre des métadonnées pour cette page tv [URL][DOMAIN_…" at bounding box center [617, 177] width 583 height 79
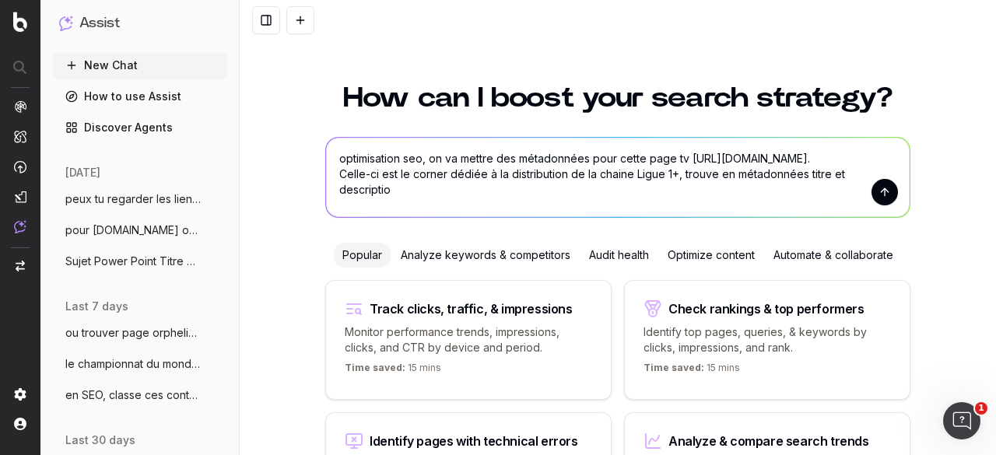
type textarea "optimisation seo, on va mettre des métadonnées pour cette page tv [URL][DOMAIN_…"
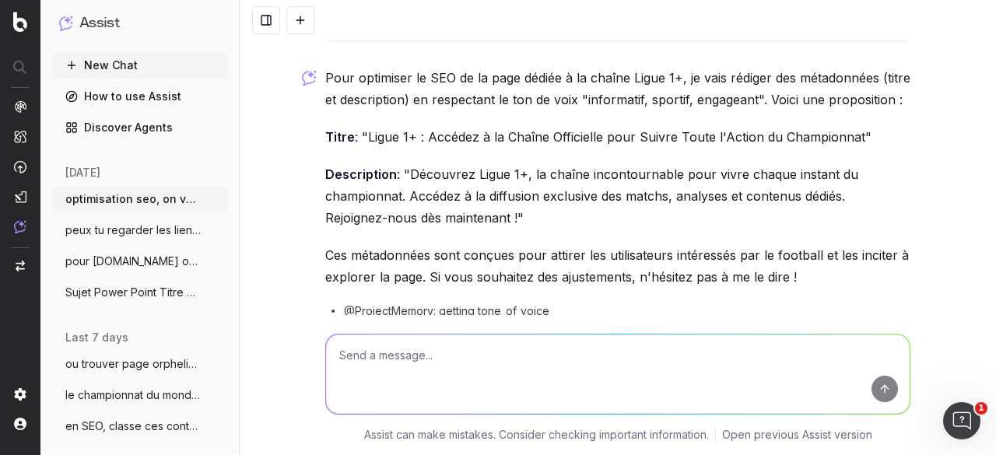
scroll to position [78, 0]
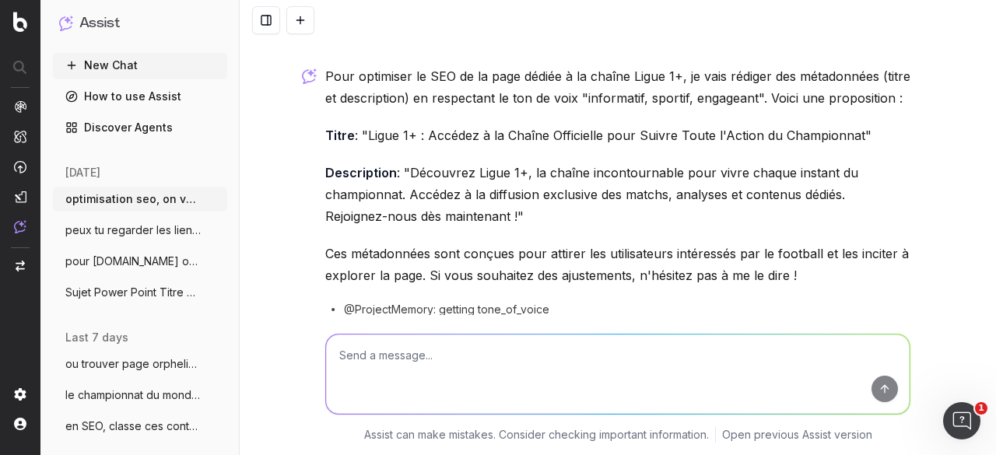
click at [466, 359] on textarea at bounding box center [617, 373] width 583 height 79
paste textarea "UEFA Ligue des champions 2025/26 : matchs en streaming direct/live et replay, r…"
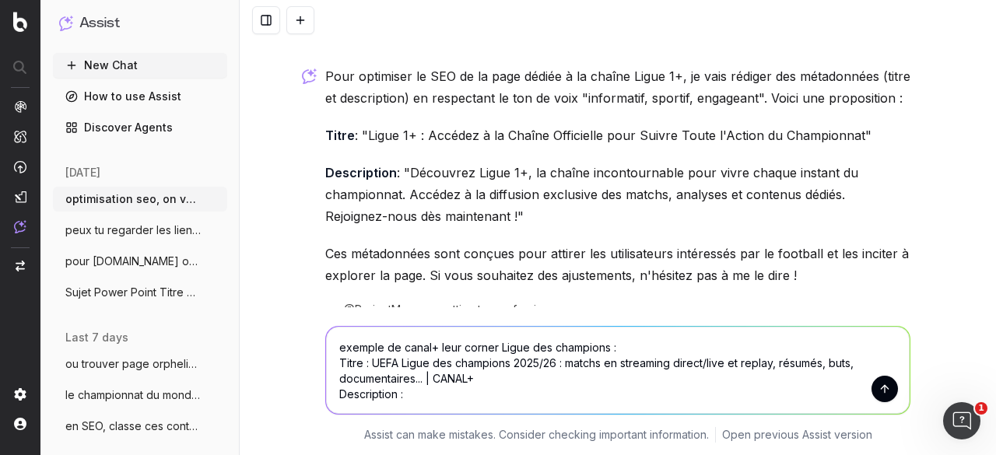
paste textarea "Regarder tous les matchs de l'UEFA Champions League en exclusivité sur l'applic…"
type textarea "exemple de canal+ leur corner Ligue des champions : Titre : UEFA Ligue des cham…"
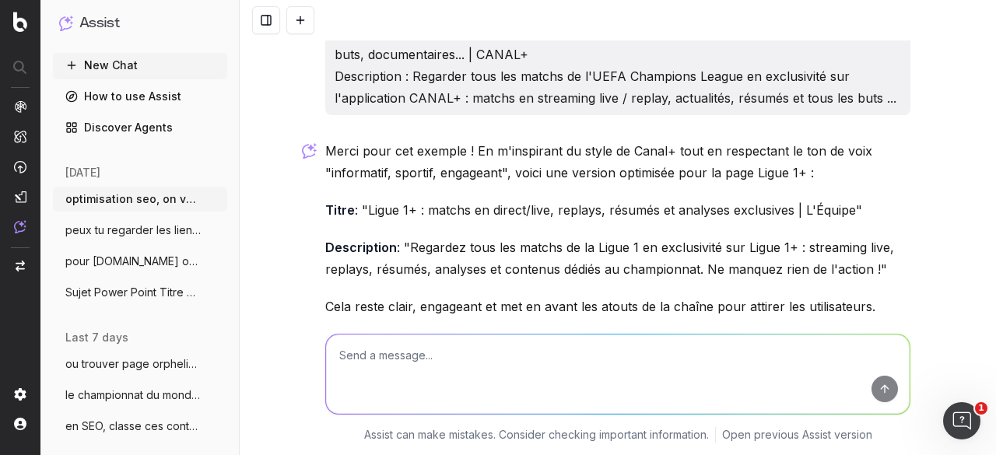
scroll to position [544, 0]
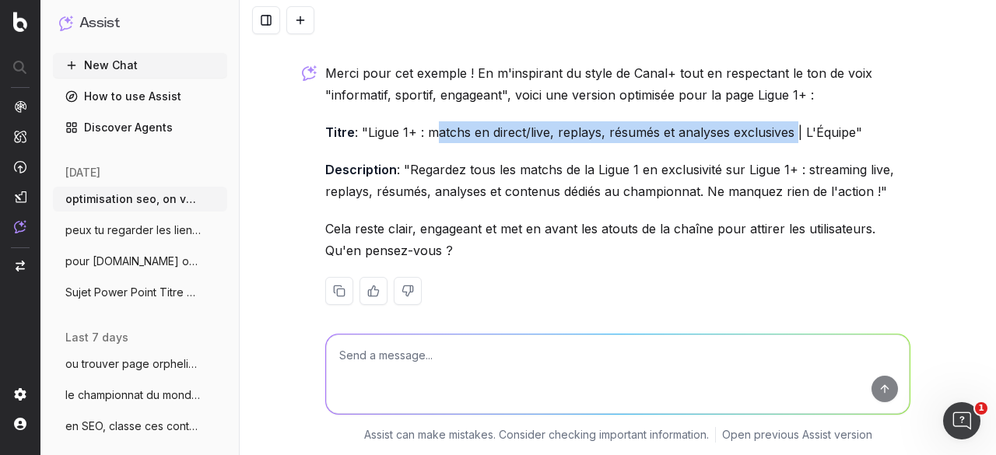
drag, startPoint x: 424, startPoint y: 147, endPoint x: 784, endPoint y: 153, distance: 360.2
click at [784, 143] on p "Titre : "Ligue 1+ : matchs en direct/live, replays, résumés et analyses exclusi…" at bounding box center [617, 132] width 585 height 22
copy p "matchs en direct/live, replays, résumés et analyses exclusives"
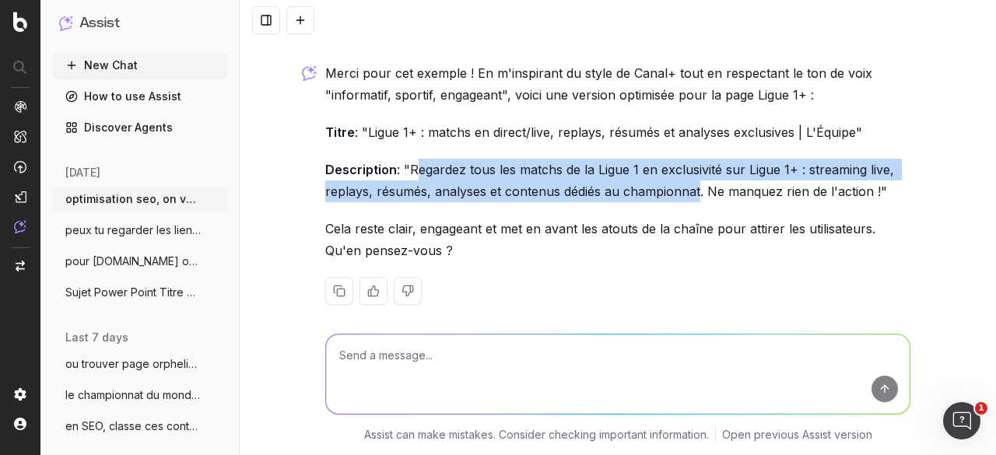
drag, startPoint x: 404, startPoint y: 188, endPoint x: 685, endPoint y: 217, distance: 282.2
click at [685, 202] on p "Description : "Regardez tous les matchs de la Ligue 1 en exclusivité sur Ligue …" at bounding box center [617, 181] width 585 height 44
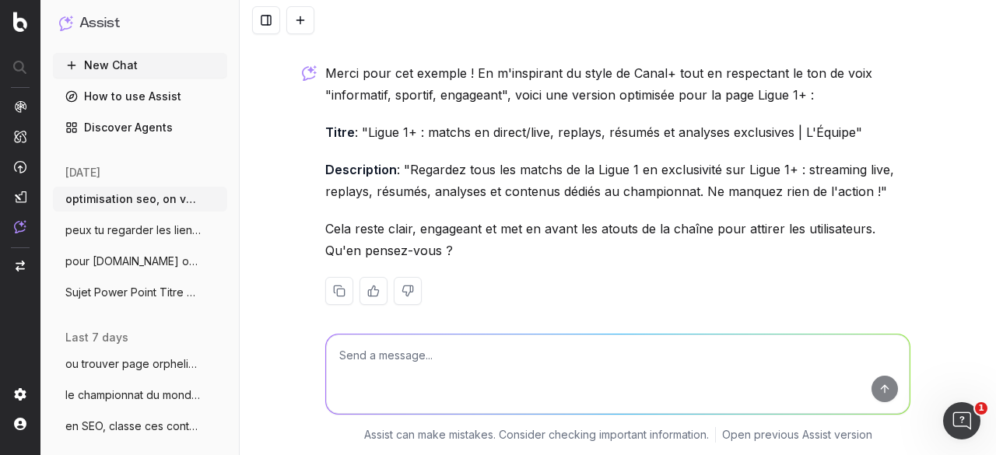
click at [447, 348] on textarea at bounding box center [617, 373] width 583 height 79
paste textarea "voir sur Ligue 1+, disponible sur"
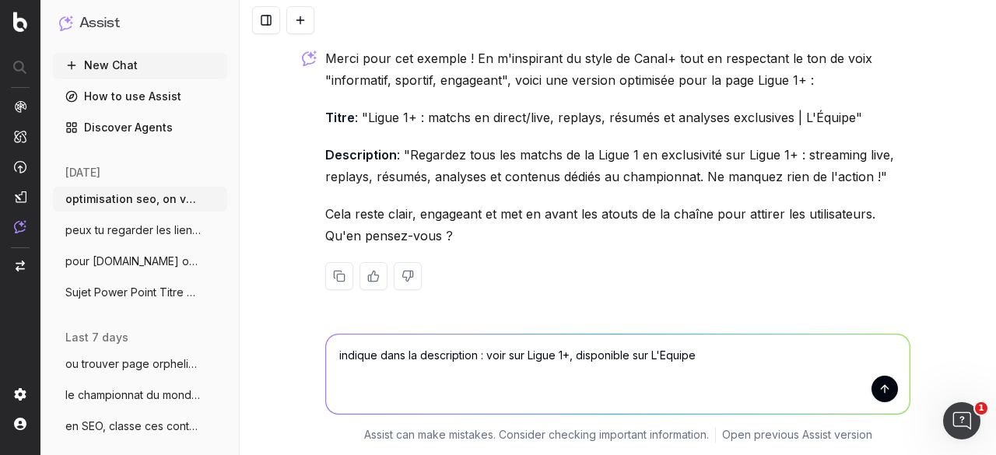
scroll to position [580, 0]
click at [479, 357] on textarea "indique dans la description : voir sur Ligue 1+, disponible sur L'Equipe" at bounding box center [617, 373] width 583 height 79
paste textarea "matchs en streaming live / replay, actualités, résumés et tous les buts ..."
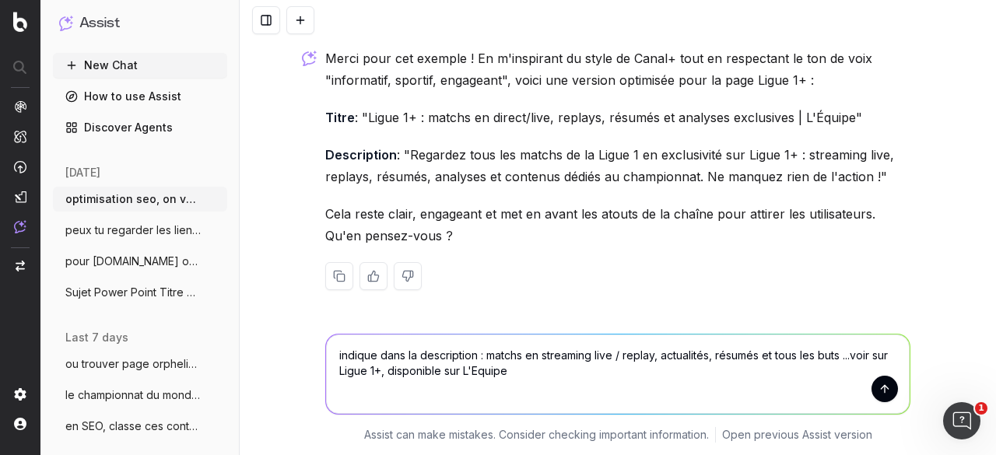
click at [482, 352] on textarea "indique dans la description : matchs en streaming live / replay, actualités, ré…" at bounding box center [617, 373] width 583 height 79
drag, startPoint x: 852, startPoint y: 354, endPoint x: 855, endPoint y: 366, distance: 12.1
click at [851, 357] on textarea "indique dans la description : matchs en streaming live / replay, actualités, ré…" at bounding box center [617, 373] width 583 height 79
click at [511, 353] on textarea "indique dans la description : matchs en streaming live / replay, actualités, ré…" at bounding box center [617, 373] width 583 height 79
drag, startPoint x: 544, startPoint y: 355, endPoint x: 658, endPoint y: 359, distance: 114.4
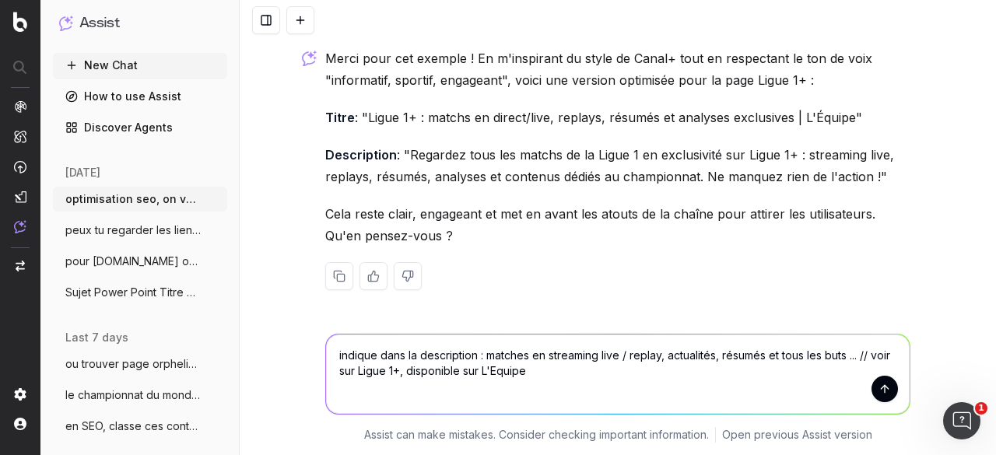
click at [658, 359] on textarea "indique dans la description : matches en streaming live / replay, actualités, r…" at bounding box center [617, 373] width 583 height 79
type textarea "indique dans la description : matches en direc actualités, résumés et tous les …"
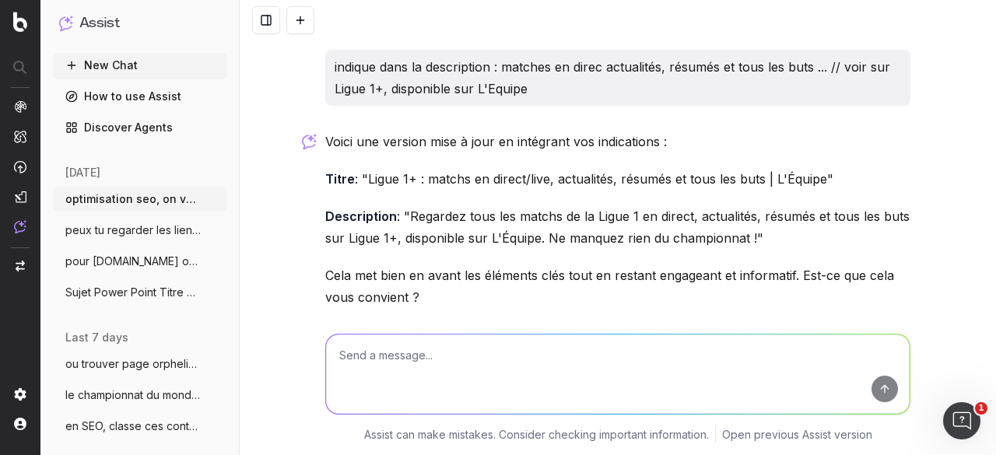
scroll to position [832, 0]
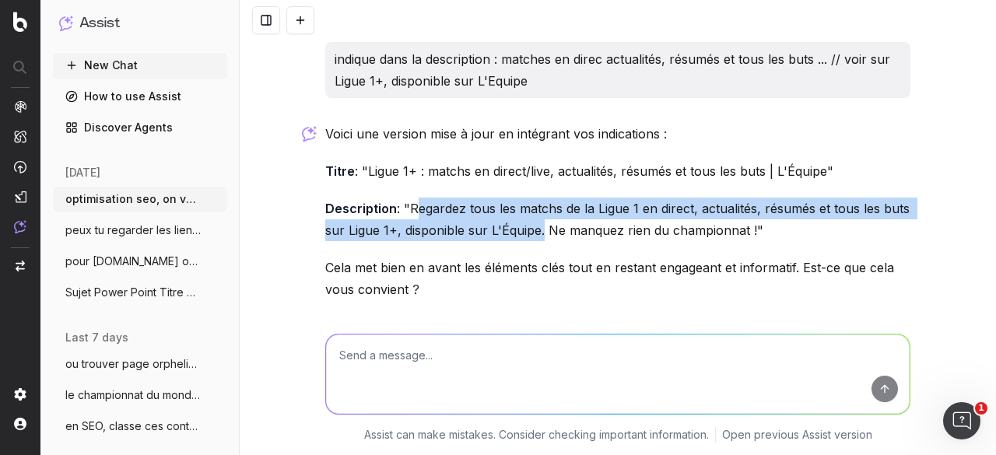
drag, startPoint x: 406, startPoint y: 226, endPoint x: 533, endPoint y: 248, distance: 128.6
click at [533, 241] on p "Description : "Regardez tous les matchs de la Ligue 1 en direct, actualités, ré…" at bounding box center [617, 220] width 585 height 44
copy p "Regardez tous les matchs de la Ligue 1 en direct, actualités, résumés et tous l…"
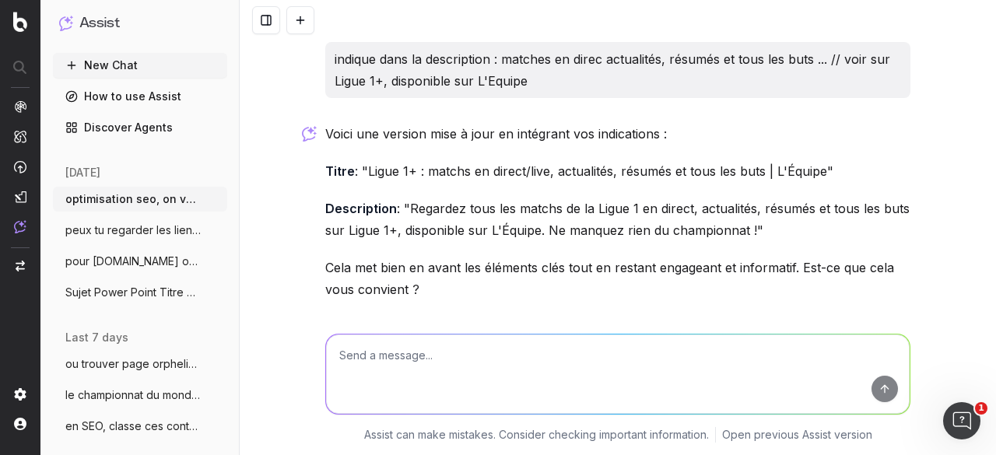
click at [462, 361] on textarea at bounding box center [617, 373] width 583 height 79
paste textarea "Ça ? Titre : L’Équipe + Ligue [PHONE_NUMBER][DATE][DATE] : matches en direct, r…"
type textarea "Ça ? Titre : L’Équipe + Ligue [PHONE_NUMBER][DATE][DATE] : matches en direct, r…"
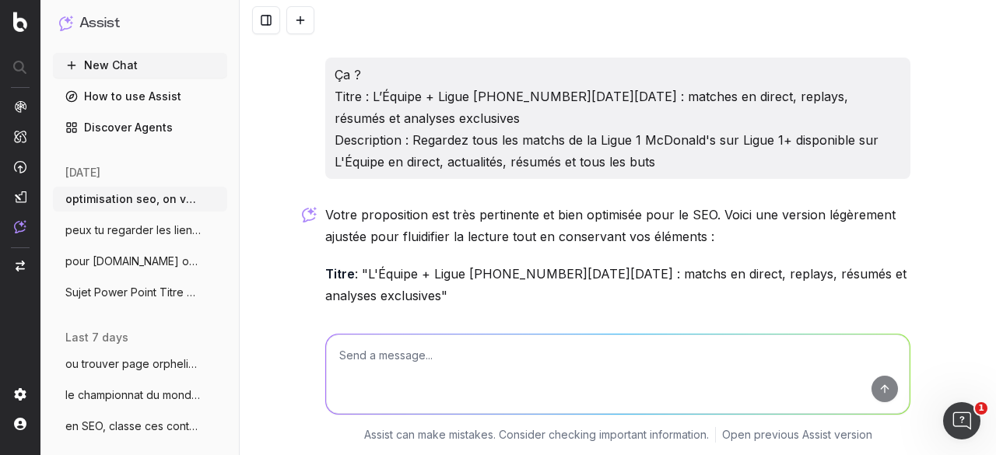
scroll to position [1221, 0]
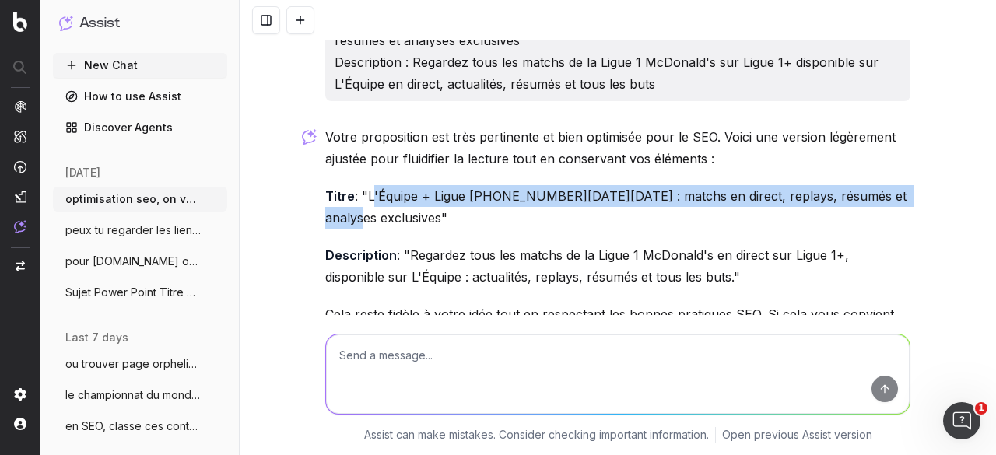
drag, startPoint x: 362, startPoint y: 212, endPoint x: 381, endPoint y: 232, distance: 27.5
click at [381, 229] on p "Titre : "L'Équipe + Ligue [PHONE_NUMBER][DATE][DATE] : matchs en direct, replay…" at bounding box center [617, 207] width 585 height 44
copy p "L'Équipe + Ligue [PHONE_NUMBER][DATE][DATE] : matchs en direct, replays, résumé…"
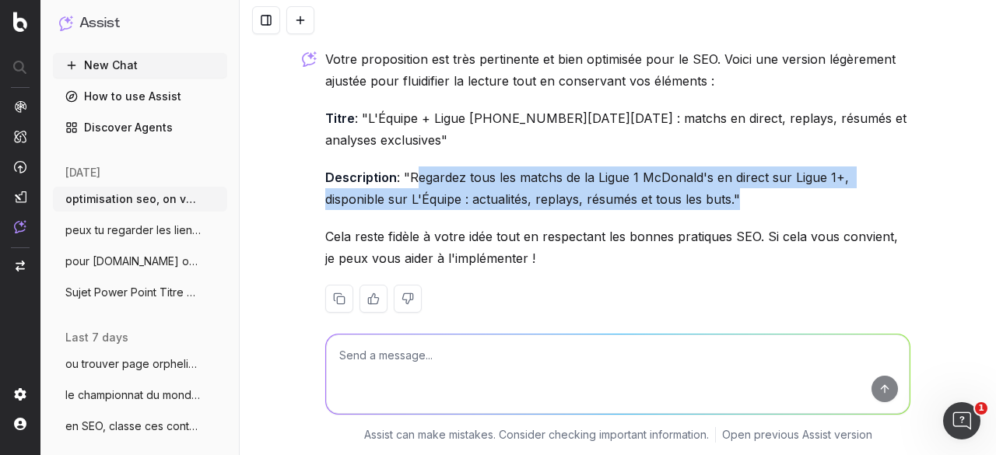
drag, startPoint x: 406, startPoint y: 195, endPoint x: 661, endPoint y: 226, distance: 256.9
click at [661, 210] on p "Description : "Regardez tous les matchs de la Ligue 1 McDonald's en direct sur …" at bounding box center [617, 188] width 585 height 44
copy p "Regardez tous les matchs de la Ligue 1 McDonald's en direct sur Ligue 1+, dispo…"
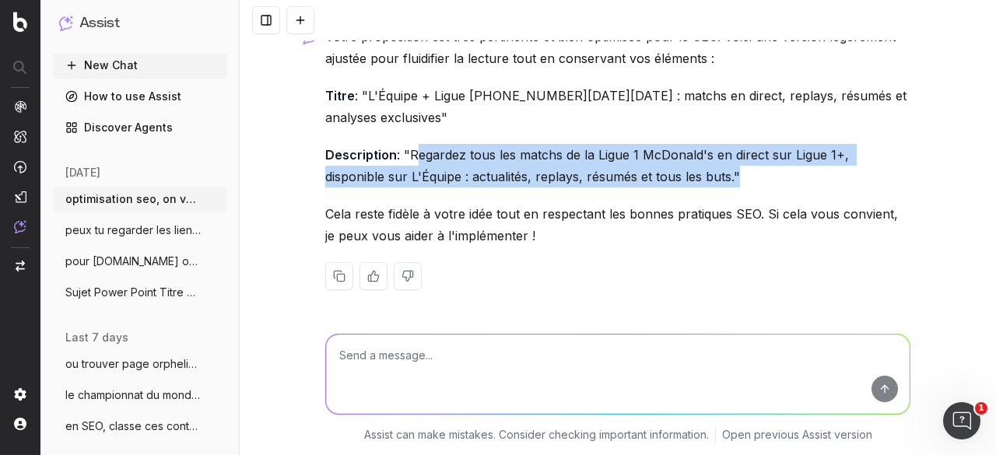
scroll to position [1342, 0]
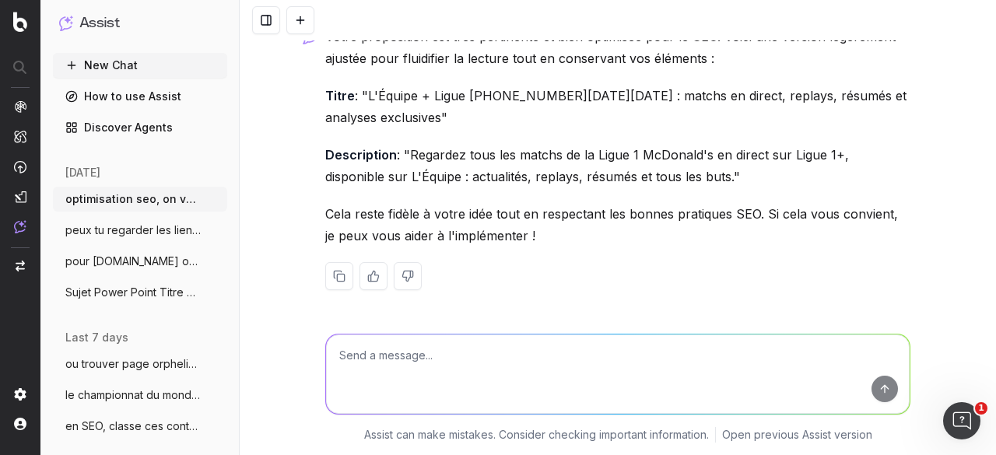
click at [429, 352] on textarea at bounding box center [617, 373] width 583 height 79
type textarea "des matchs ou matches ?"
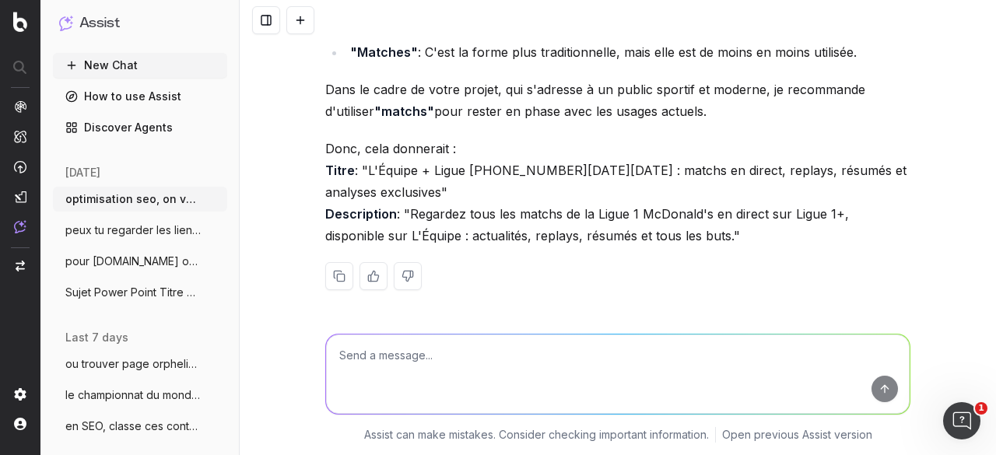
scroll to position [1759, 0]
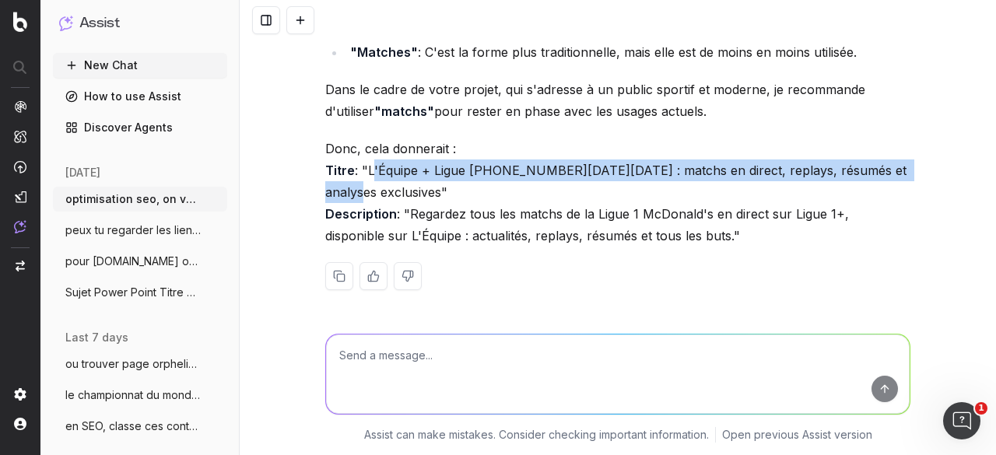
drag, startPoint x: 362, startPoint y: 170, endPoint x: 380, endPoint y: 190, distance: 26.5
click at [380, 190] on p "Donc, cela donnerait : Titre : "L'Équipe + Ligue [PHONE_NUMBER][DATE][DATE] : m…" at bounding box center [617, 192] width 585 height 109
copy p "L'Équipe + Ligue [PHONE_NUMBER][DATE][DATE] : matchs en direct, replays, résumé…"
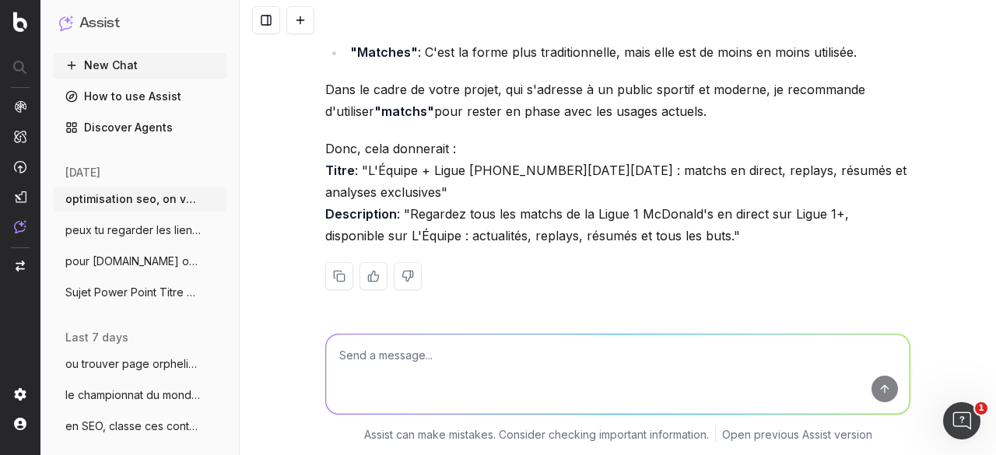
click at [405, 209] on p "Donc, cela donnerait : Titre : "L'Équipe + Ligue [PHONE_NUMBER][DATE][DATE] : m…" at bounding box center [617, 192] width 585 height 109
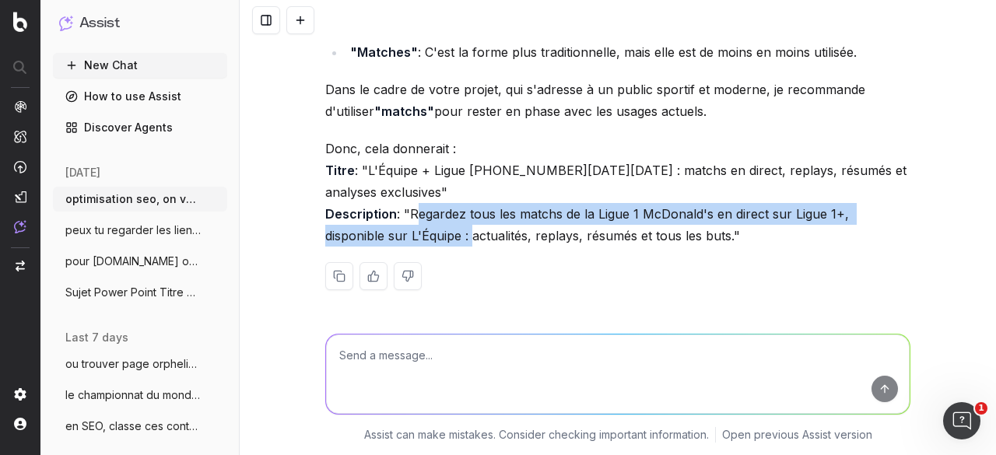
drag, startPoint x: 404, startPoint y: 209, endPoint x: 400, endPoint y: 231, distance: 22.3
click at [400, 231] on p "Donc, cela donnerait : Titre : "L'Équipe + Ligue [PHONE_NUMBER][DATE][DATE] : m…" at bounding box center [617, 192] width 585 height 109
copy p "Regardez tous les matchs de la Ligue 1 McDonald's en direct sur Ligue 1+, dispo…"
click at [404, 212] on p "Donc, cela donnerait : Titre : "L'Équipe + Ligue [PHONE_NUMBER][DATE][DATE] : m…" at bounding box center [617, 192] width 585 height 109
drag, startPoint x: 404, startPoint y: 212, endPoint x: 392, endPoint y: 233, distance: 24.4
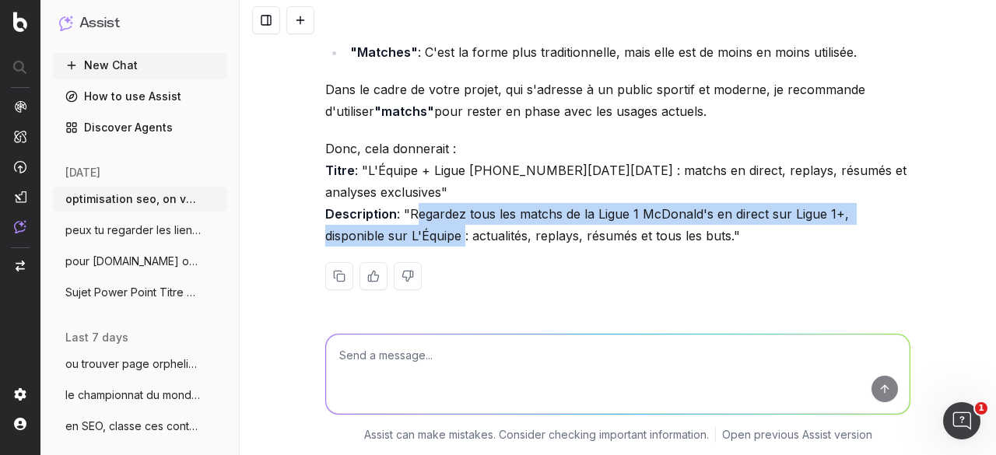
click at [392, 233] on p "Donc, cela donnerait : Titre : "L'Équipe + Ligue [PHONE_NUMBER][DATE][DATE] : m…" at bounding box center [617, 192] width 585 height 109
copy p "Regardez tous les matchs de la Ligue 1 McDonald's en direct sur Ligue 1+, dispo…"
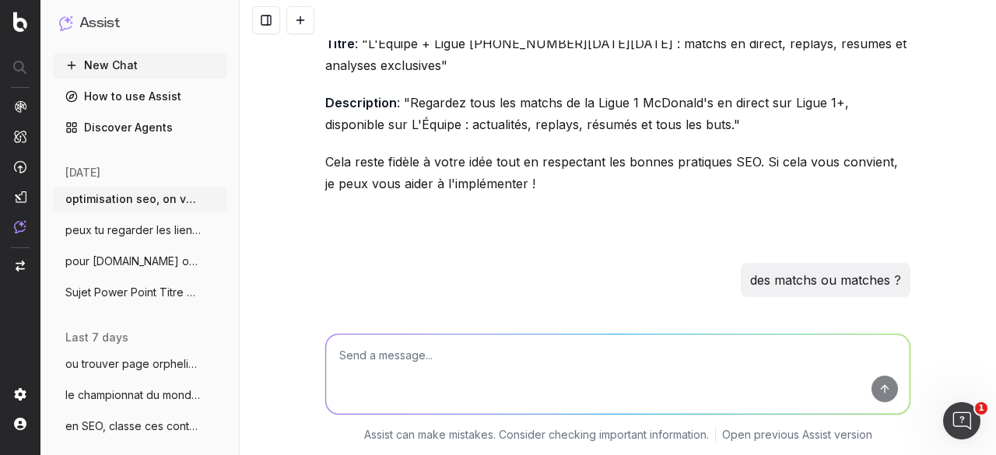
click at [124, 225] on span "peux tu regarder les liens entrants, sor" at bounding box center [133, 230] width 137 height 16
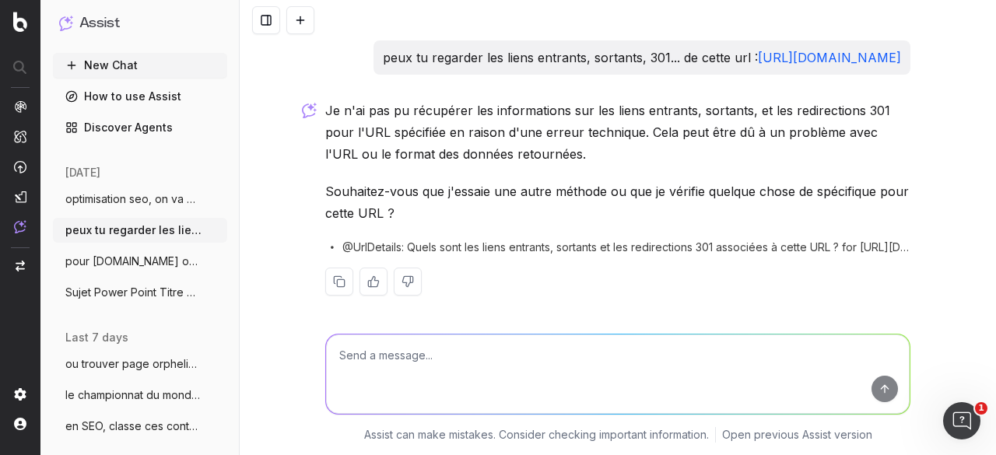
click at [118, 268] on span "pour [DOMAIN_NAME] on va parler de données" at bounding box center [133, 262] width 137 height 16
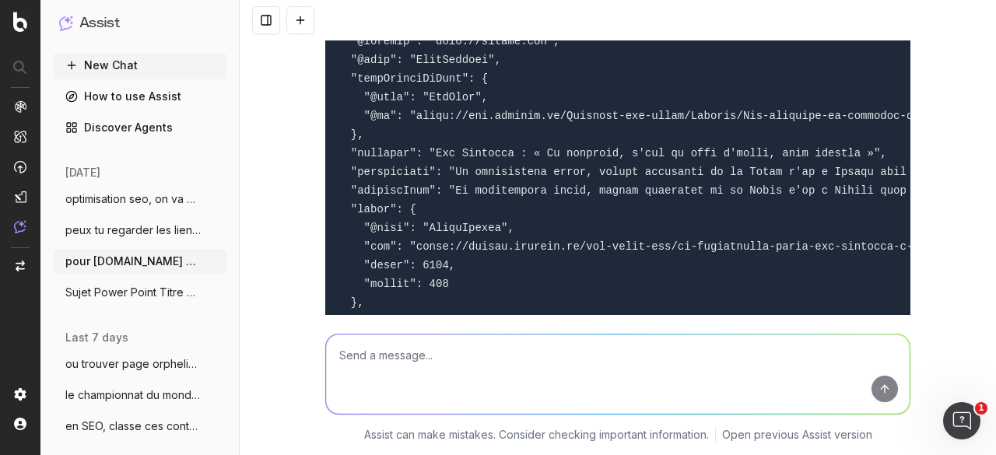
scroll to position [16820, 0]
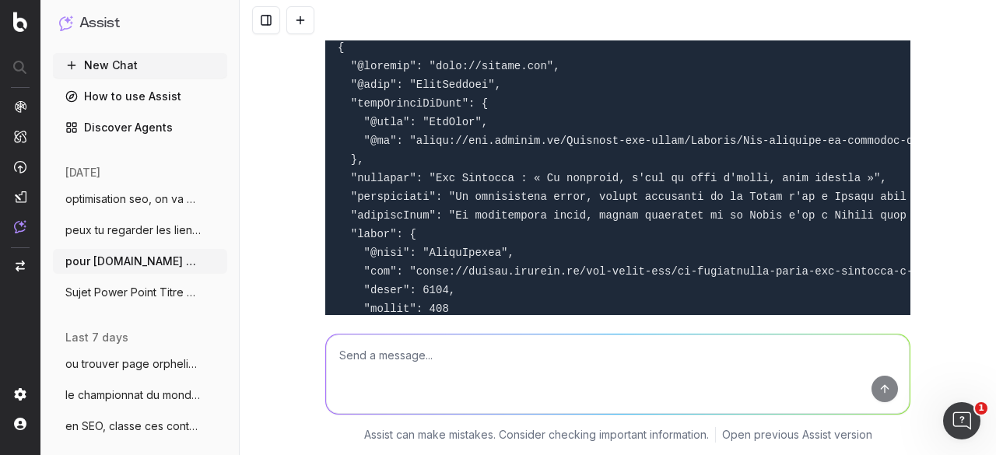
click at [274, 18] on button at bounding box center [266, 20] width 28 height 28
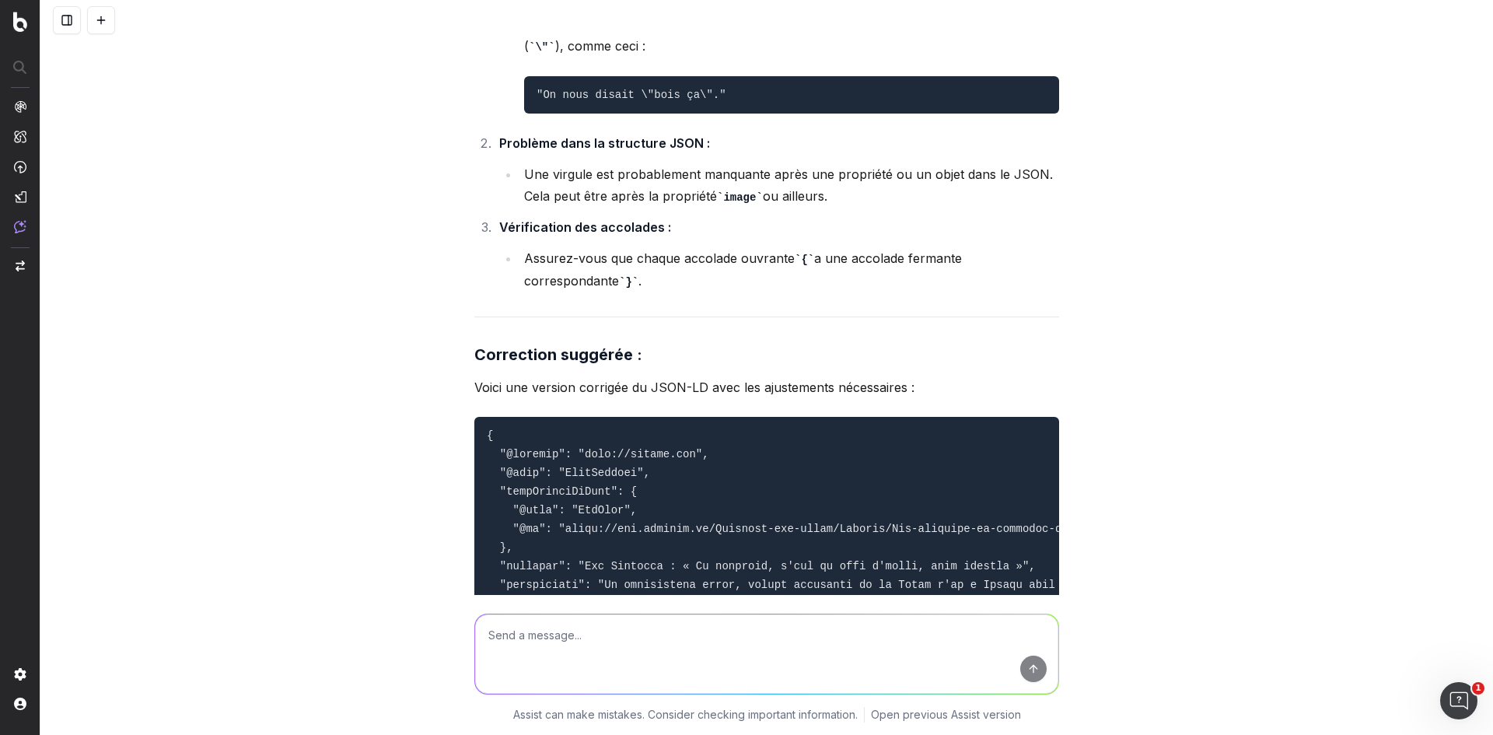
scroll to position [16510, 0]
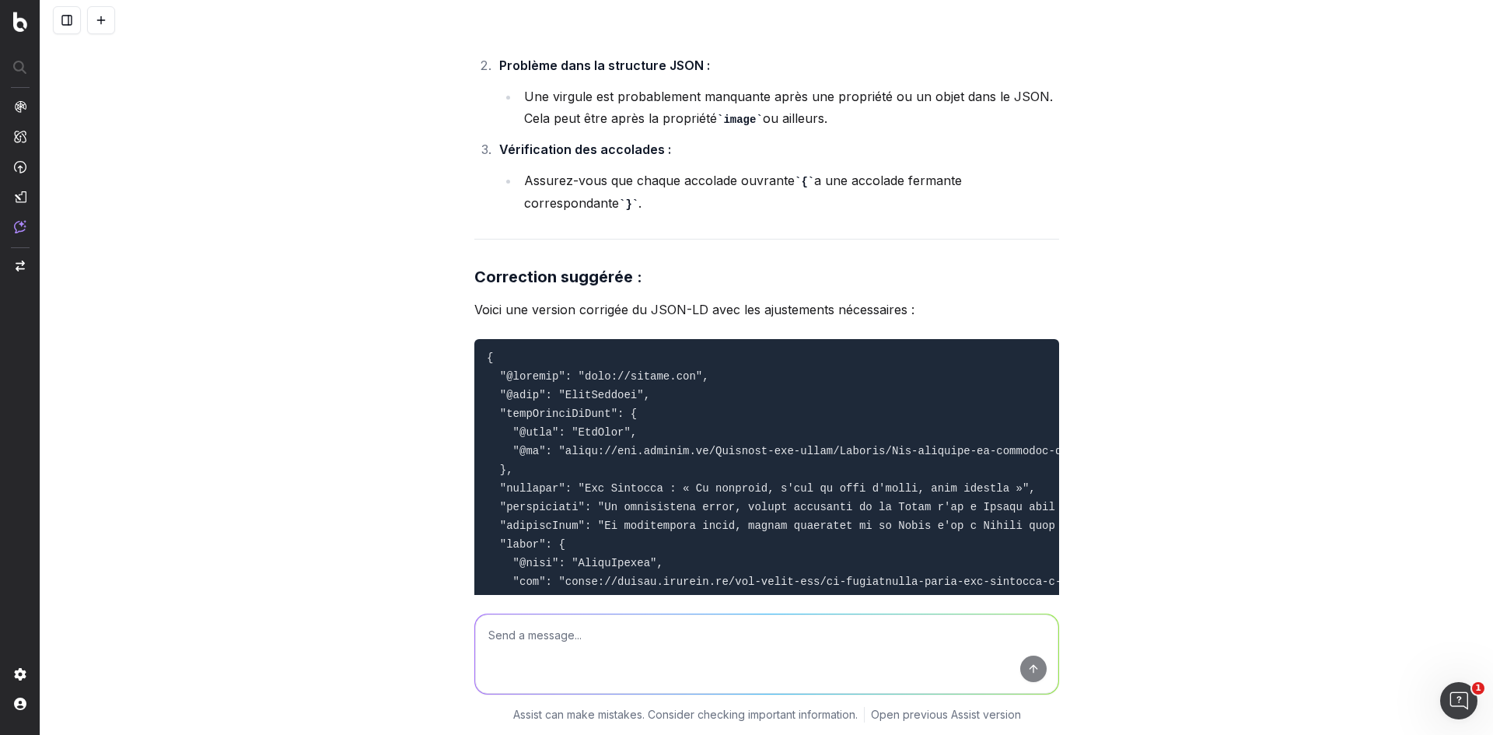
drag, startPoint x: 628, startPoint y: 368, endPoint x: 672, endPoint y: 374, distance: 44.8
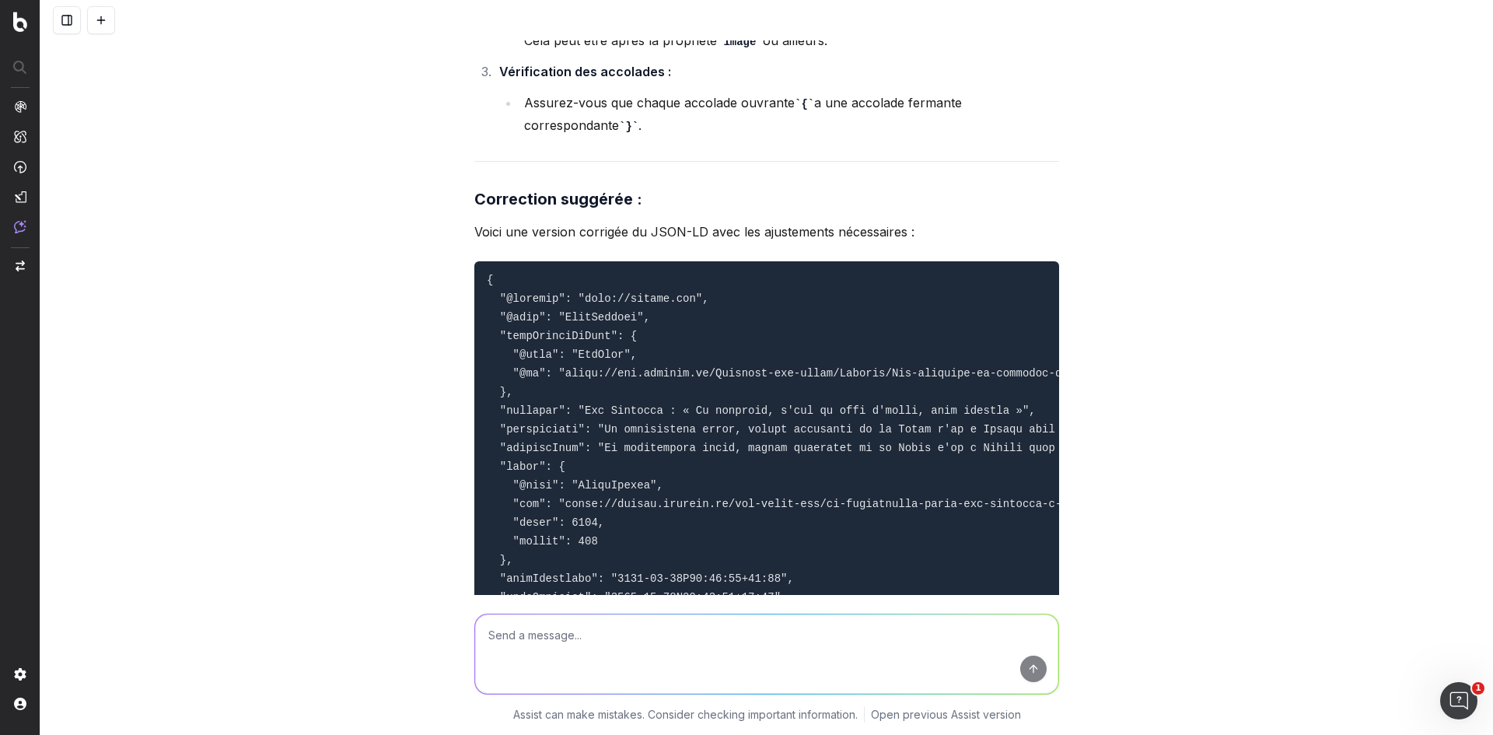
drag, startPoint x: 624, startPoint y: 412, endPoint x: 692, endPoint y: 411, distance: 68.4
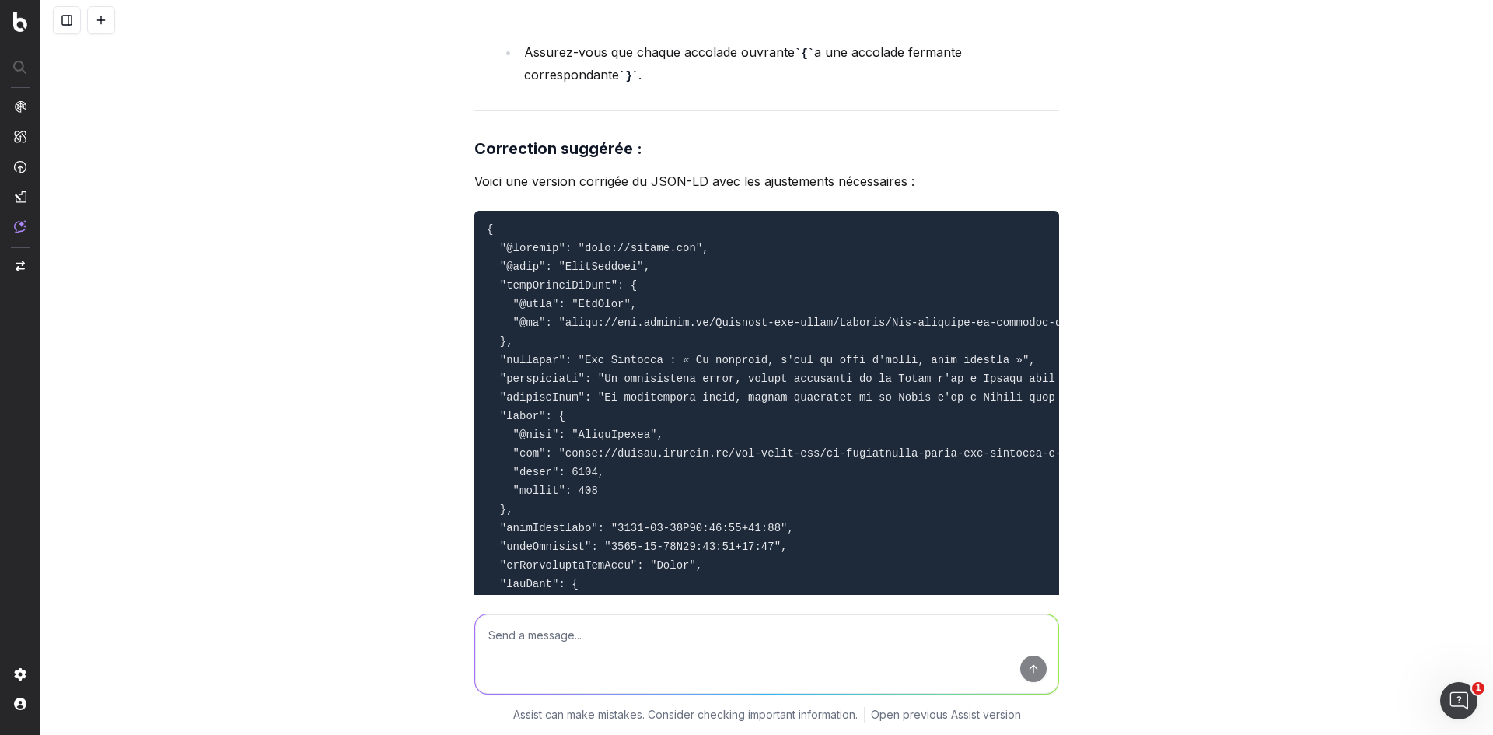
scroll to position [16665, 0]
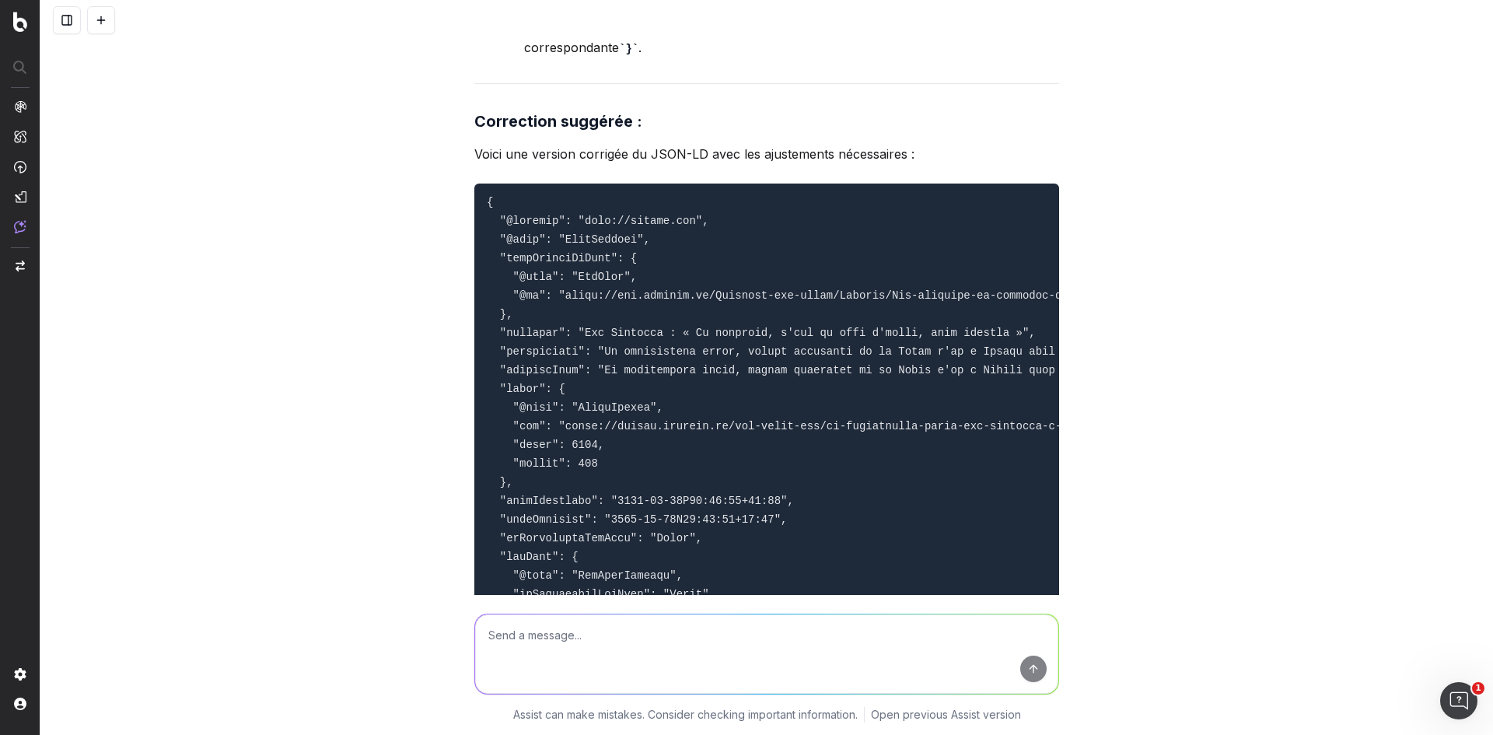
drag, startPoint x: 639, startPoint y: 495, endPoint x: 819, endPoint y: 501, distance: 179.8
click at [819, 58] on li "Assurez-vous que chaque accolade ouvrante { a une accolade fermante corresponda…" at bounding box center [790, 36] width 540 height 44
click at [789, 58] on li "Assurez-vous que chaque accolade ouvrante { a une accolade fermante corresponda…" at bounding box center [790, 36] width 540 height 44
drag, startPoint x: 671, startPoint y: 497, endPoint x: 761, endPoint y: 514, distance: 91.8
click at [746, 58] on li "Assurez-vous que chaque accolade ouvrante { a une accolade fermante corresponda…" at bounding box center [790, 36] width 540 height 44
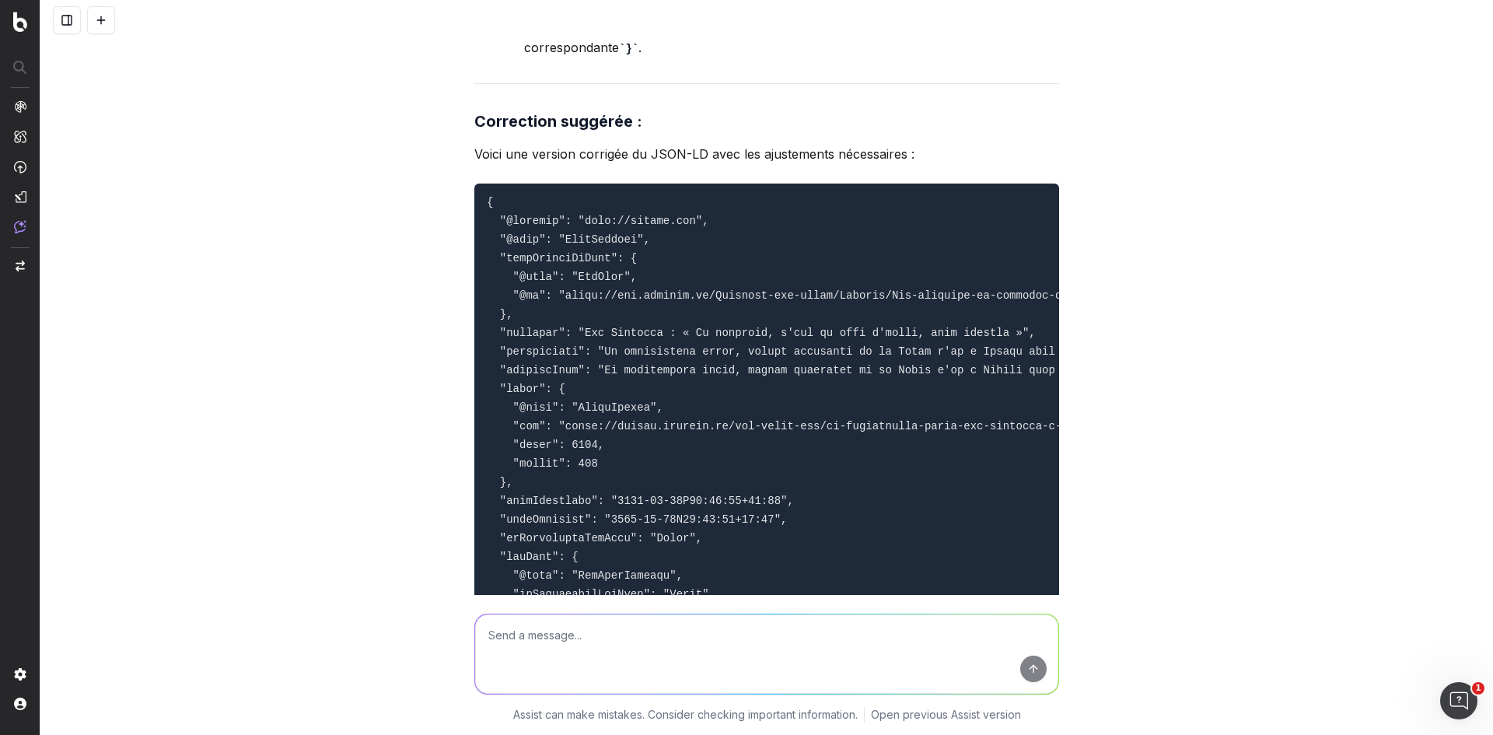
click at [995, 440] on div "pour [DOMAIN_NAME] on va parler de données structurées. Via la google search co…" at bounding box center [766, 367] width 1453 height 735
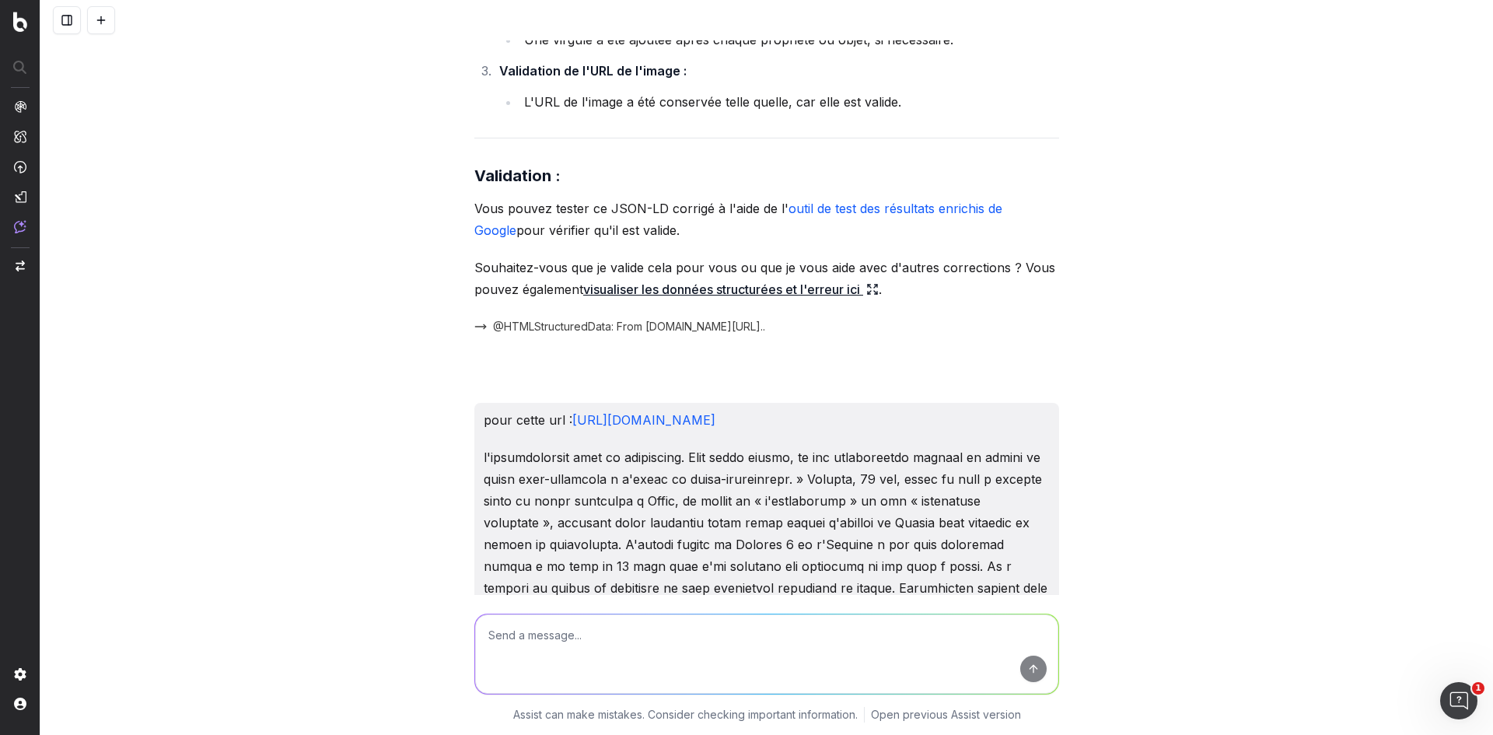
scroll to position [18065, 0]
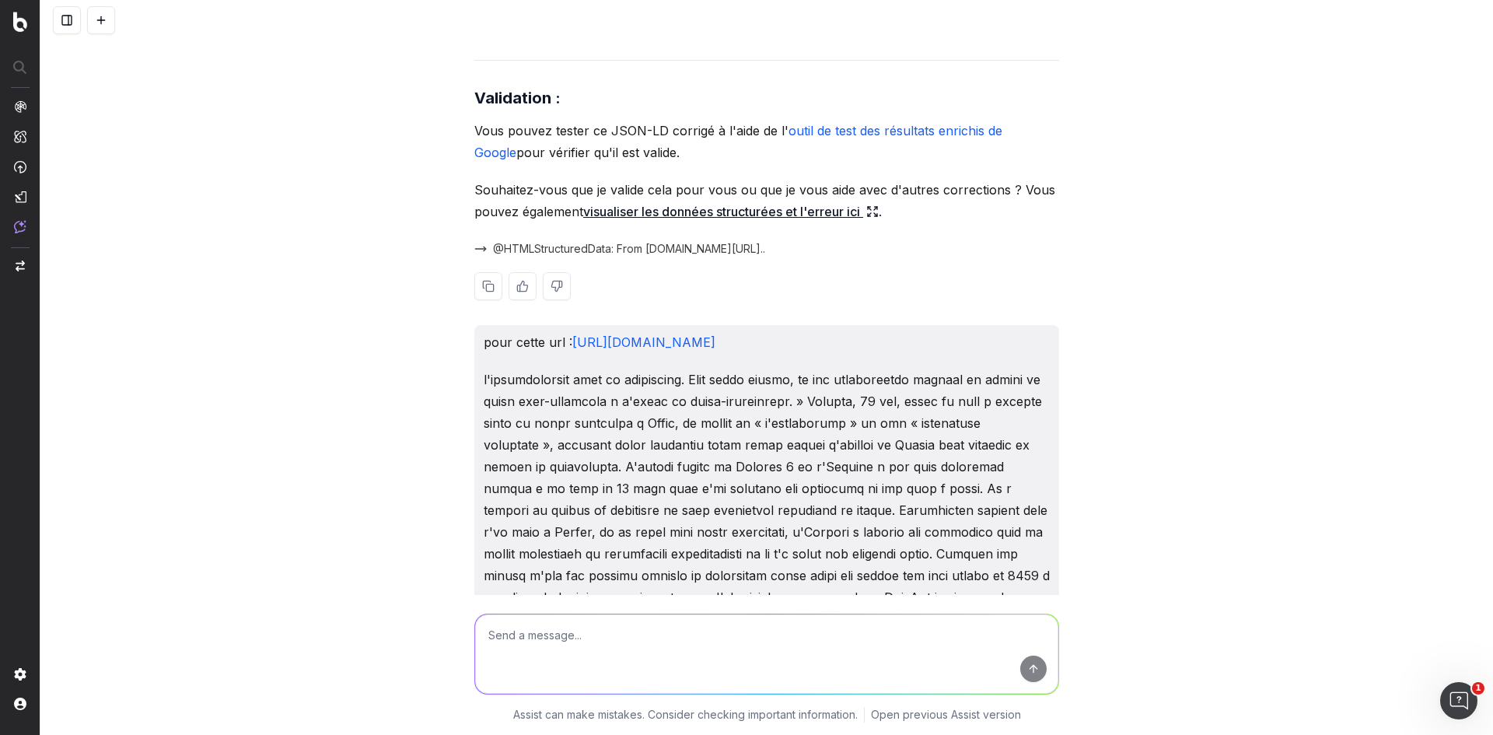
drag, startPoint x: 583, startPoint y: 343, endPoint x: 660, endPoint y: 333, distance: 77.7
drag, startPoint x: 506, startPoint y: 418, endPoint x: 646, endPoint y: 410, distance: 139.4
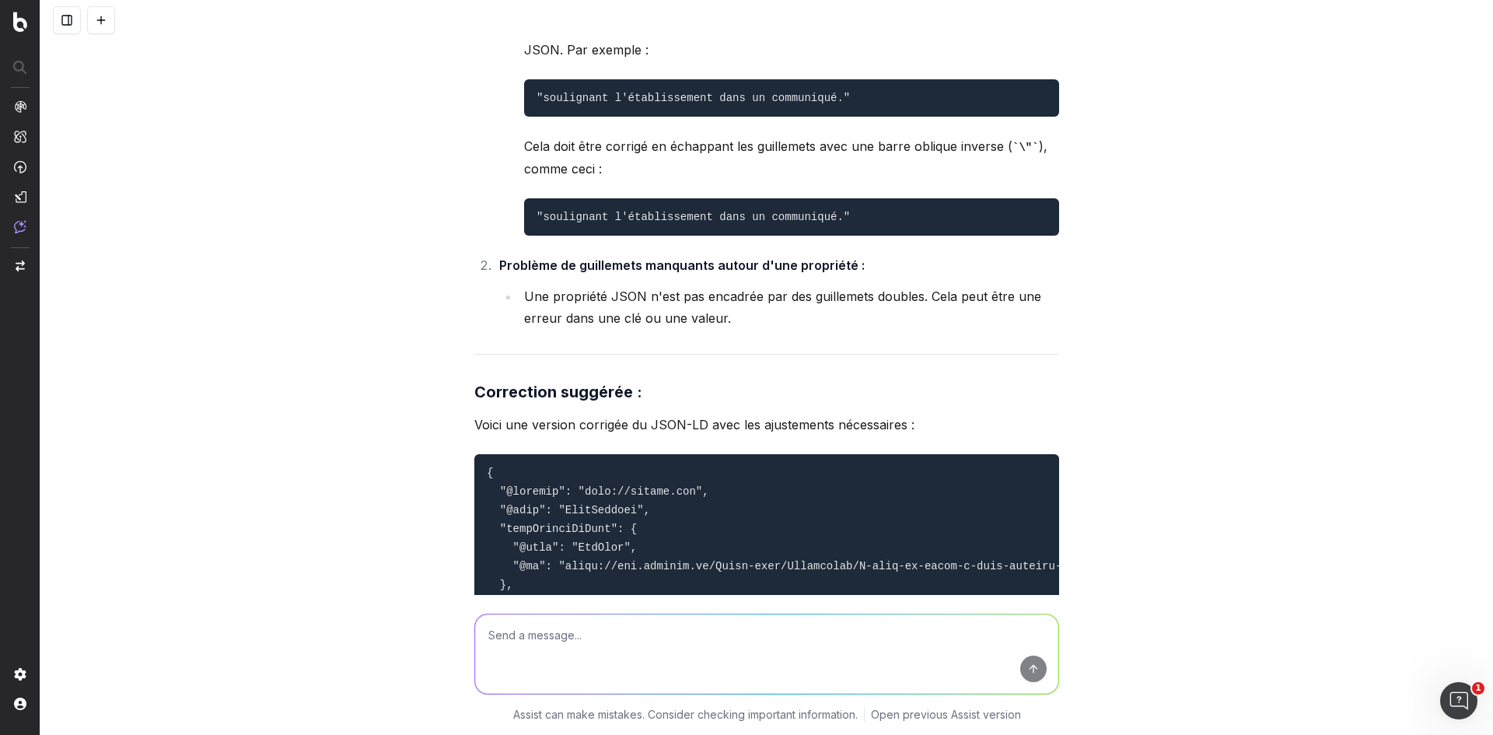
scroll to position [19621, 0]
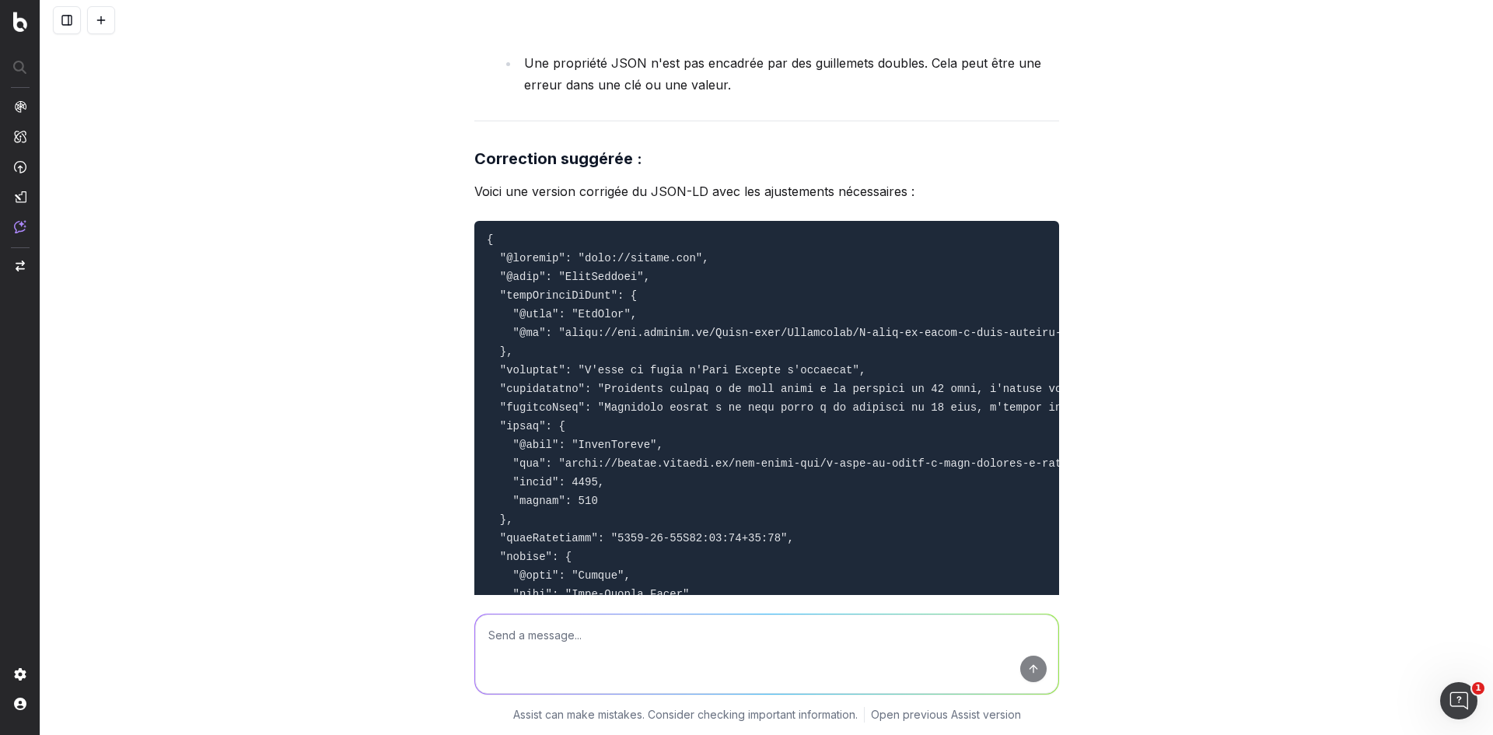
drag, startPoint x: 524, startPoint y: 370, endPoint x: 716, endPoint y: 359, distance: 192.5
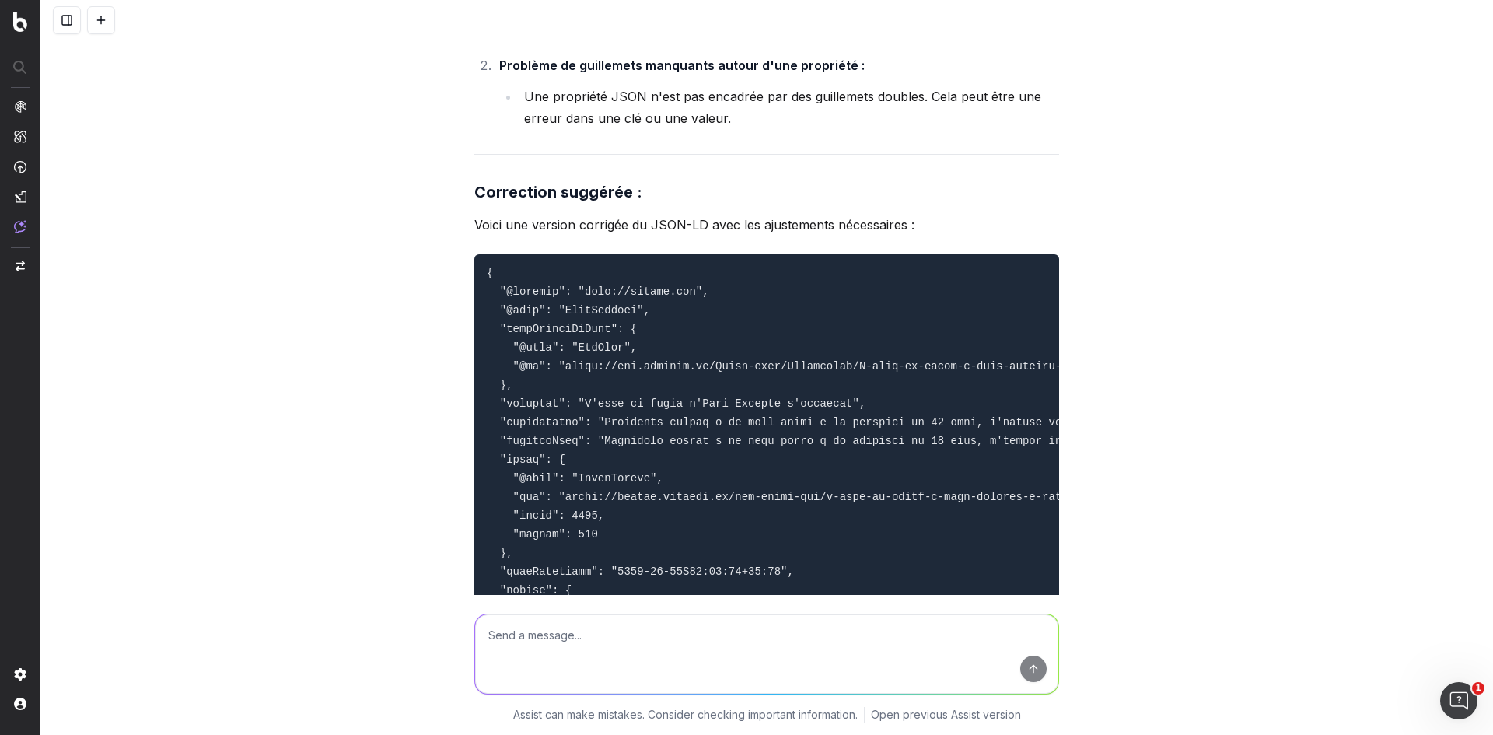
scroll to position [19587, 0]
